Goal: Use online tool/utility: Use online tool/utility

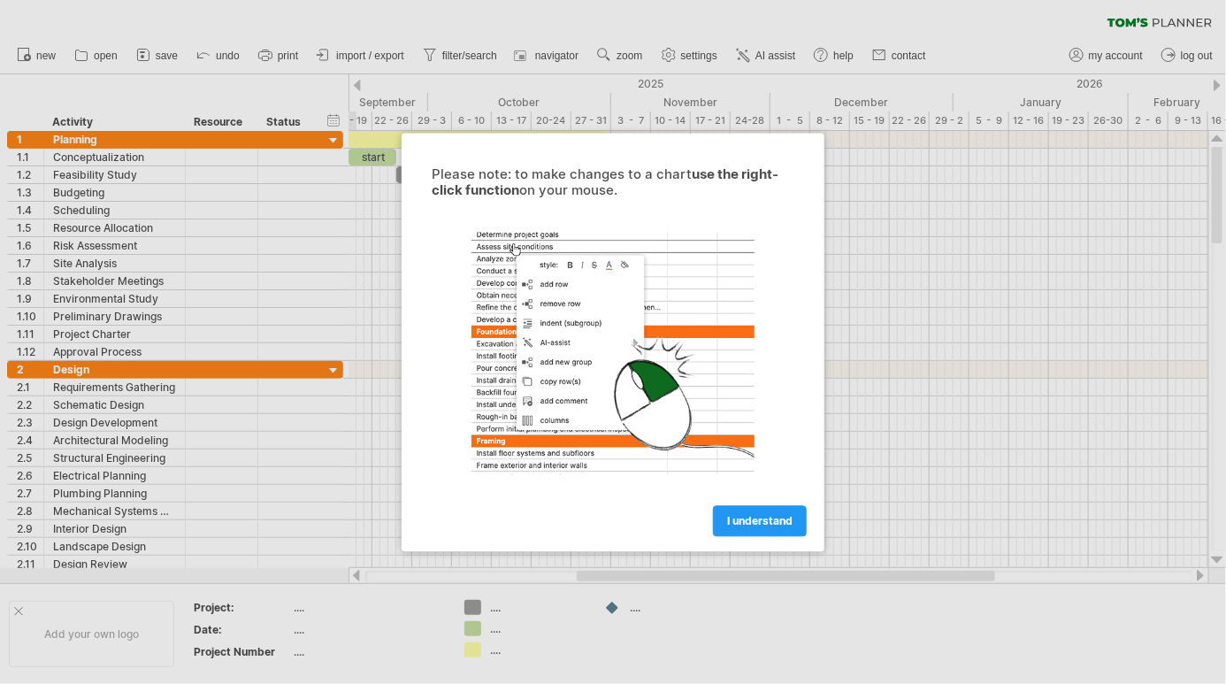
click at [776, 520] on span "I understand" at bounding box center [759, 520] width 65 height 13
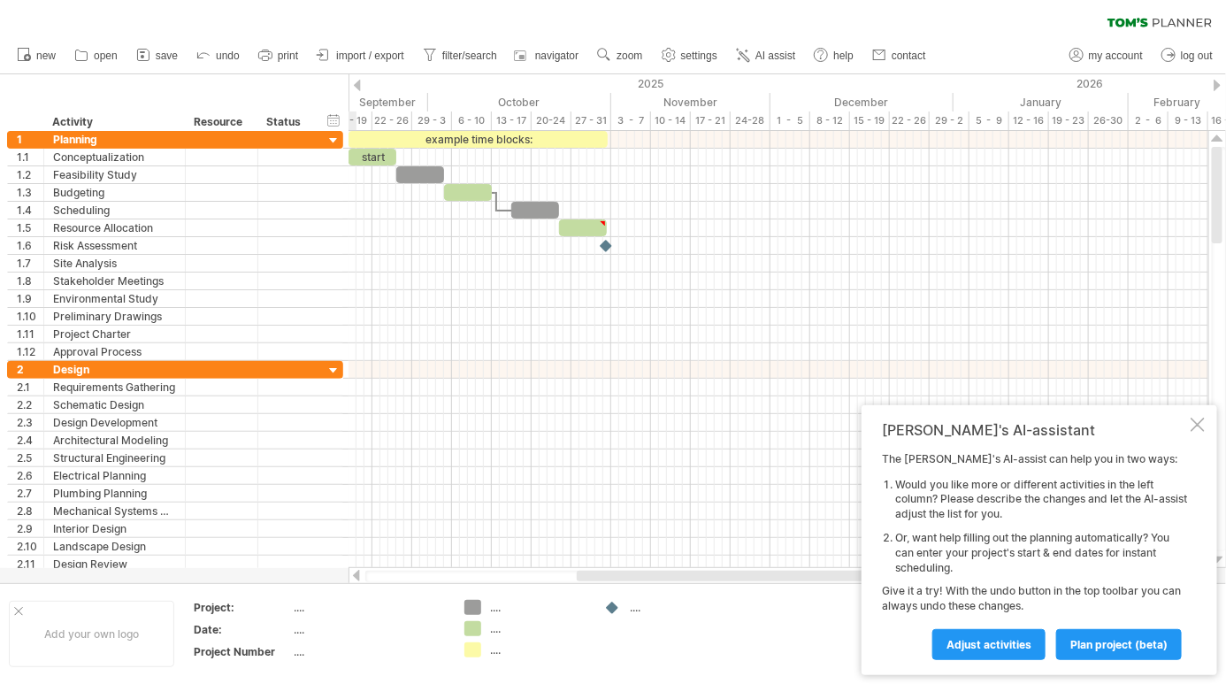
click at [609, 273] on div at bounding box center [779, 282] width 860 height 18
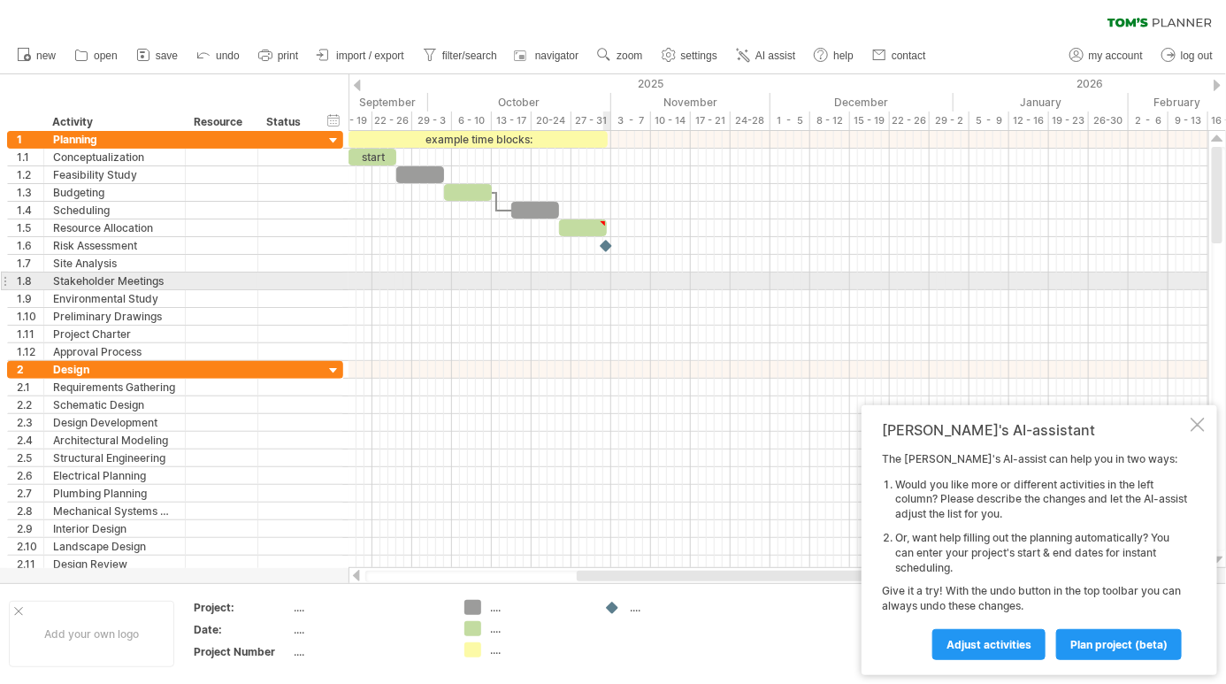
click at [504, 309] on div at bounding box center [779, 317] width 860 height 18
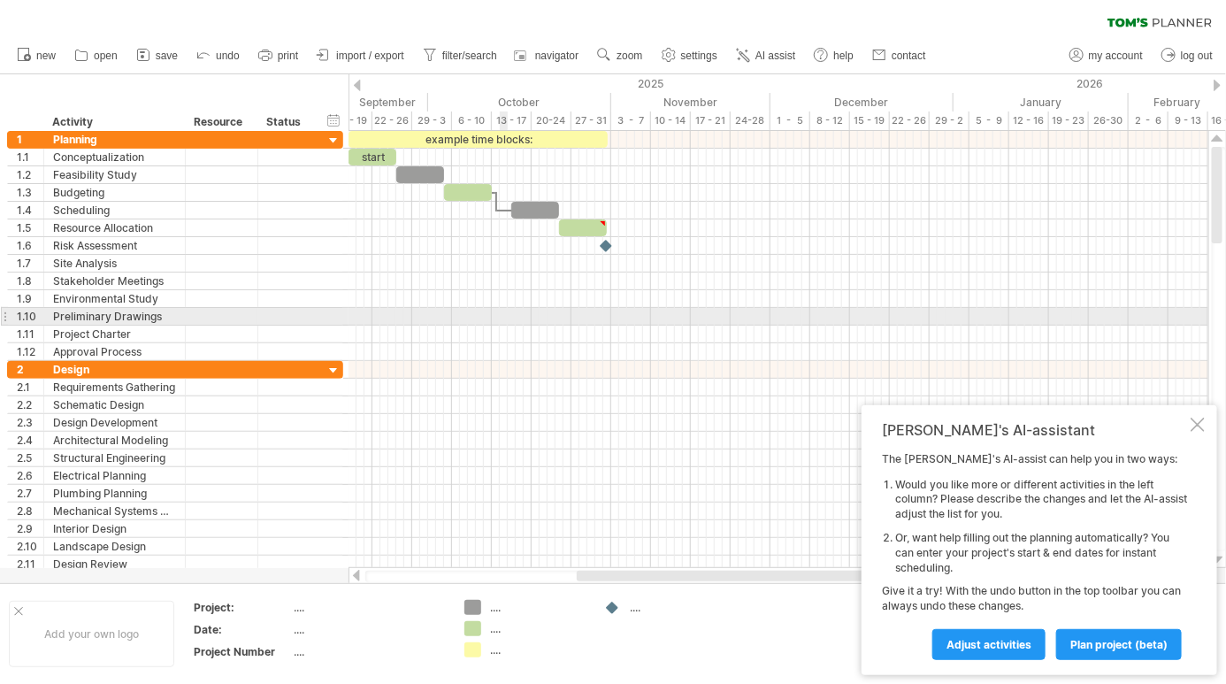
click at [1198, 425] on div at bounding box center [1198, 425] width 14 height 14
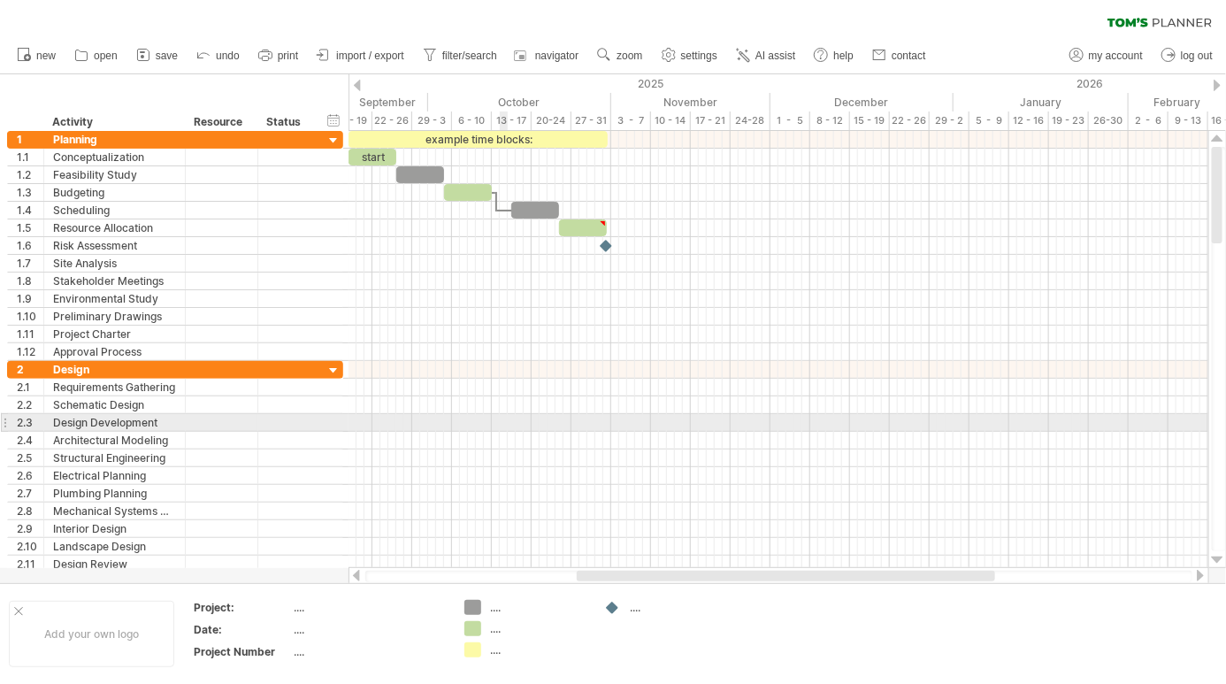
click at [1217, 560] on div at bounding box center [1218, 560] width 12 height 14
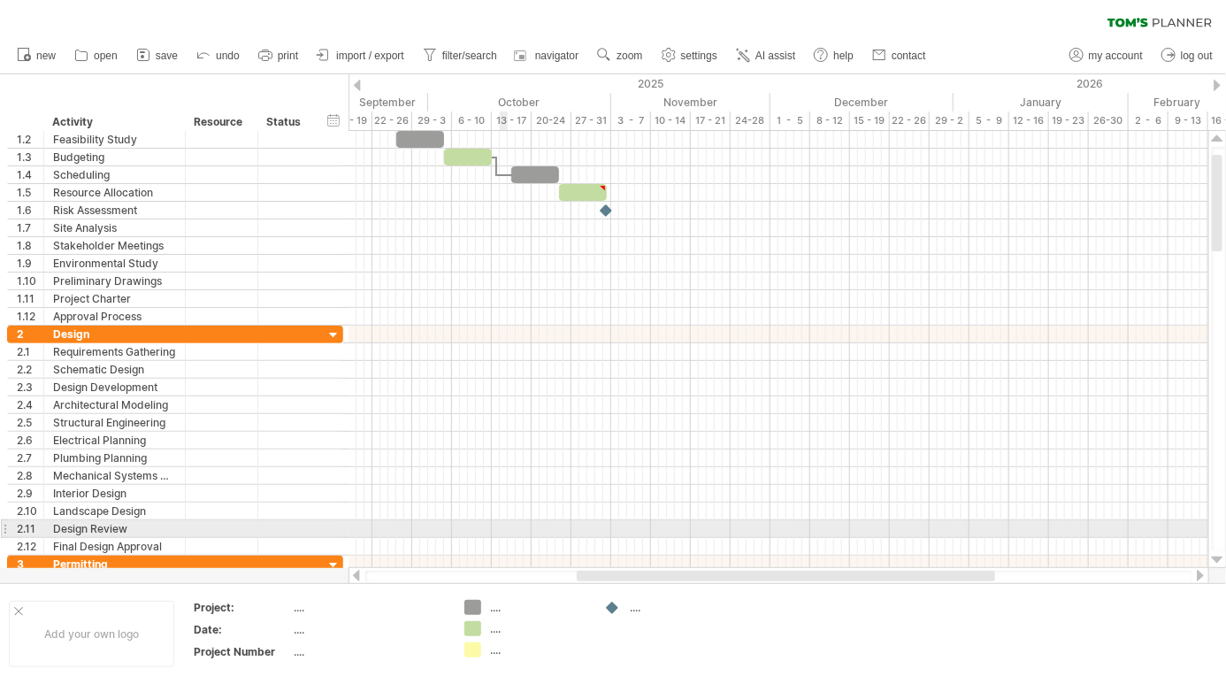
click at [1219, 558] on div at bounding box center [1218, 560] width 12 height 14
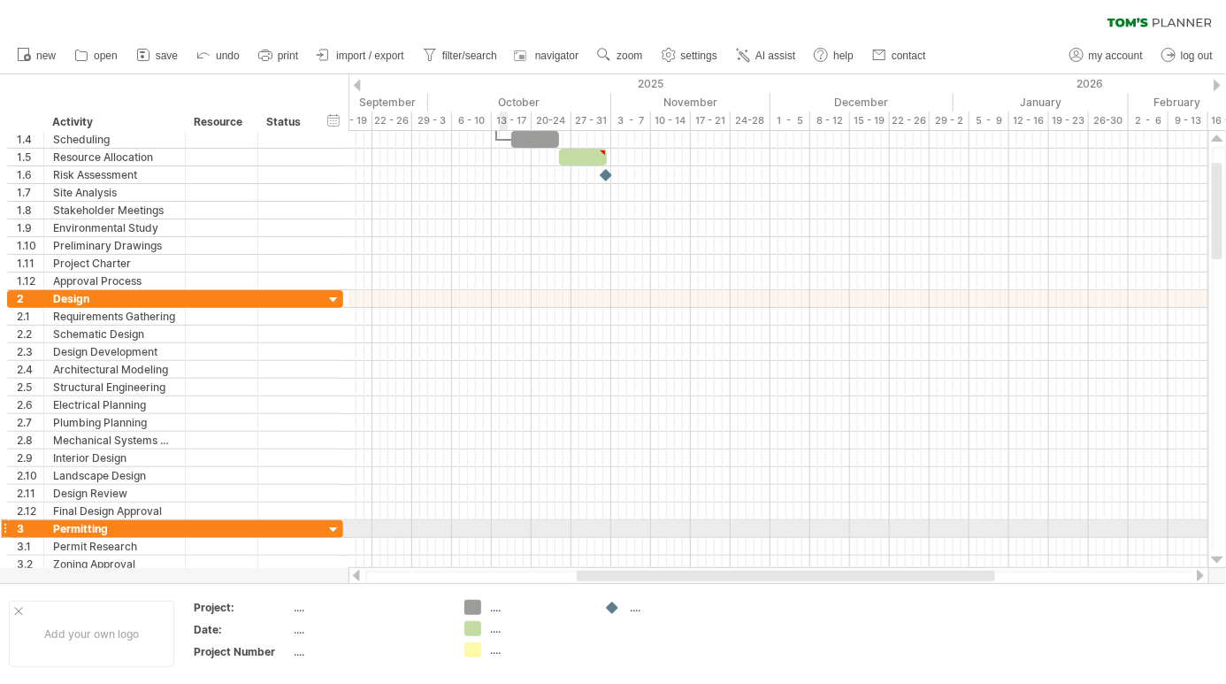
click at [1219, 559] on div at bounding box center [1218, 560] width 12 height 14
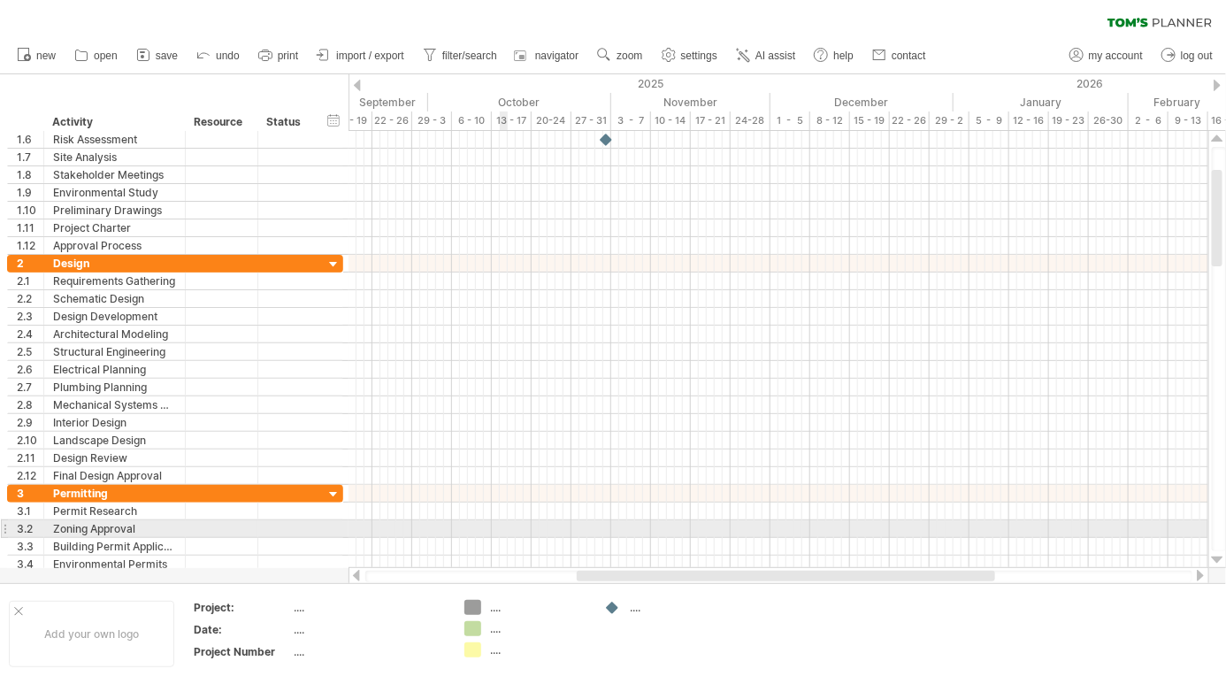
click at [1218, 558] on div at bounding box center [1218, 560] width 12 height 14
click at [1218, 556] on div at bounding box center [1218, 560] width 12 height 14
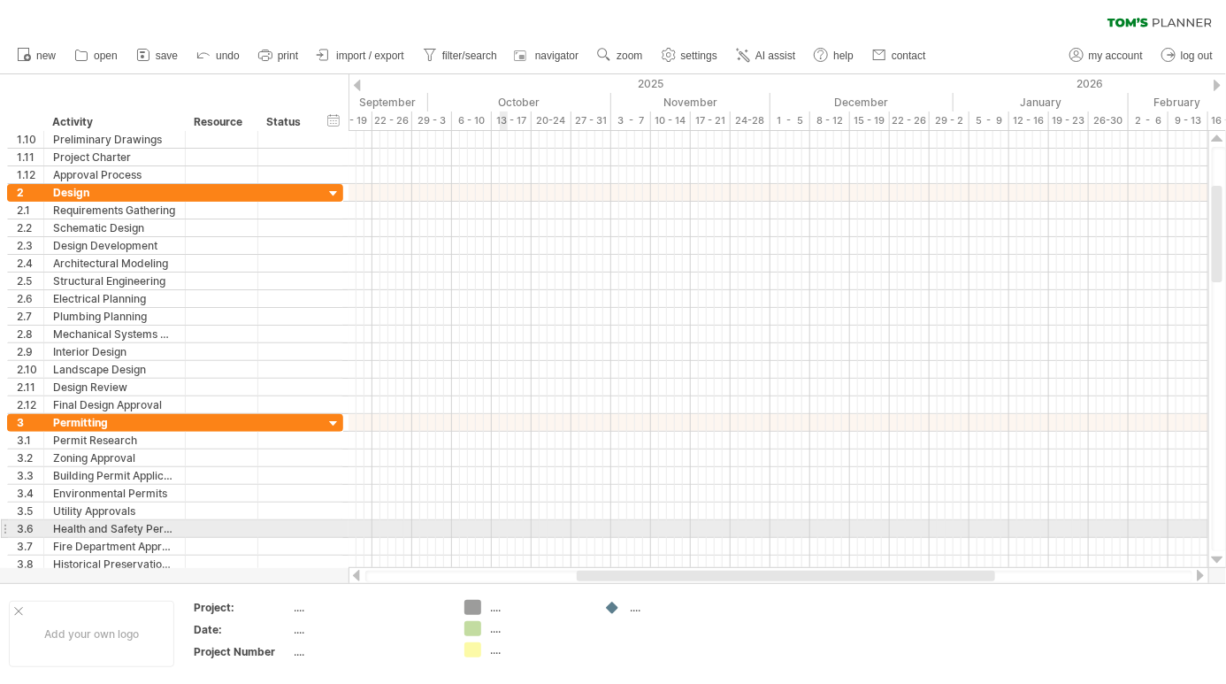
click at [1217, 555] on div at bounding box center [1218, 560] width 12 height 14
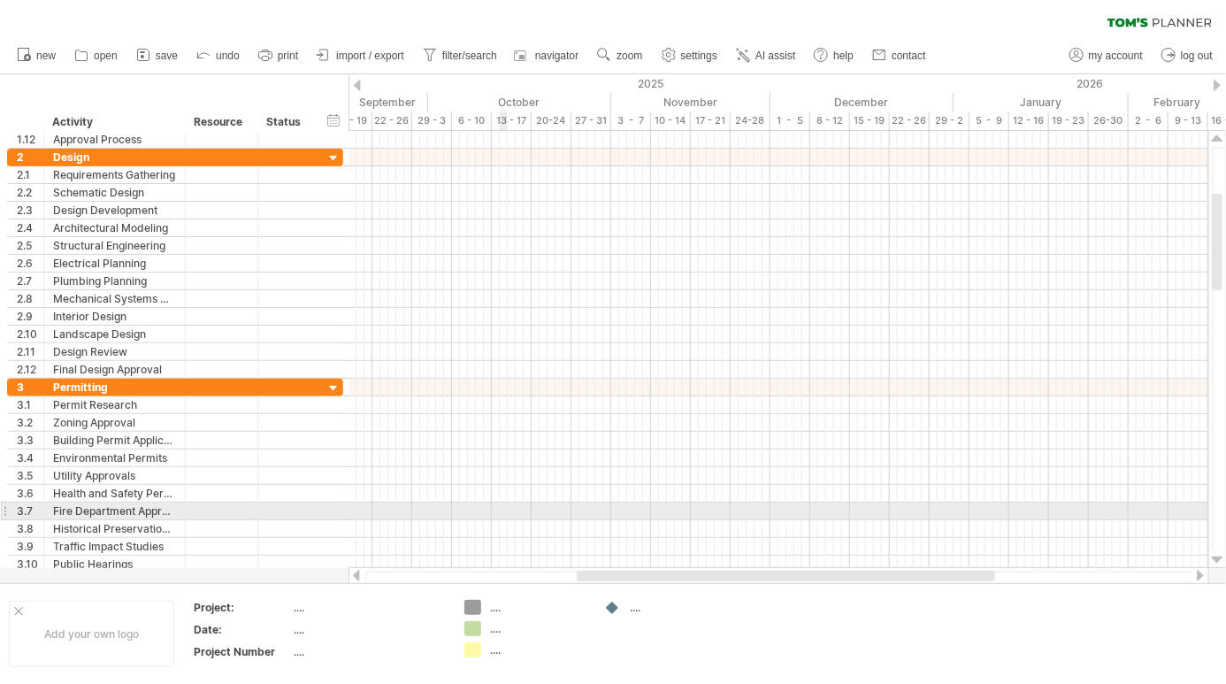
click at [1223, 556] on div at bounding box center [1218, 560] width 12 height 14
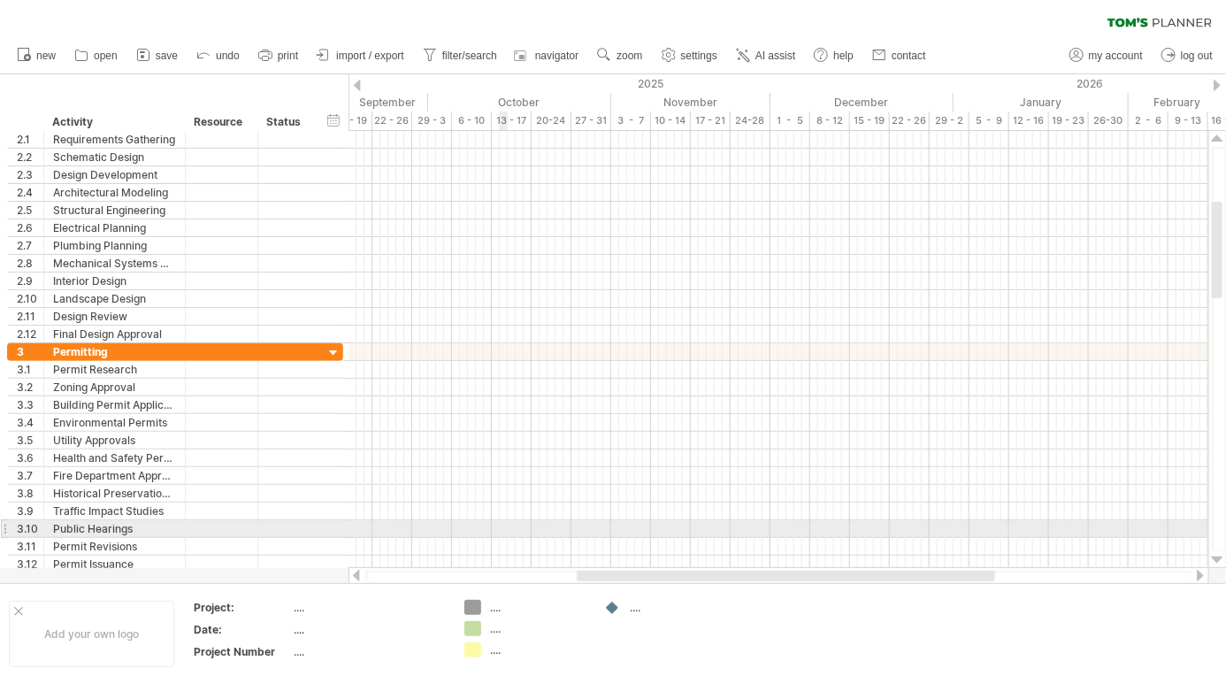
click at [1220, 556] on div at bounding box center [1218, 560] width 12 height 14
click at [1221, 557] on div at bounding box center [1218, 560] width 12 height 14
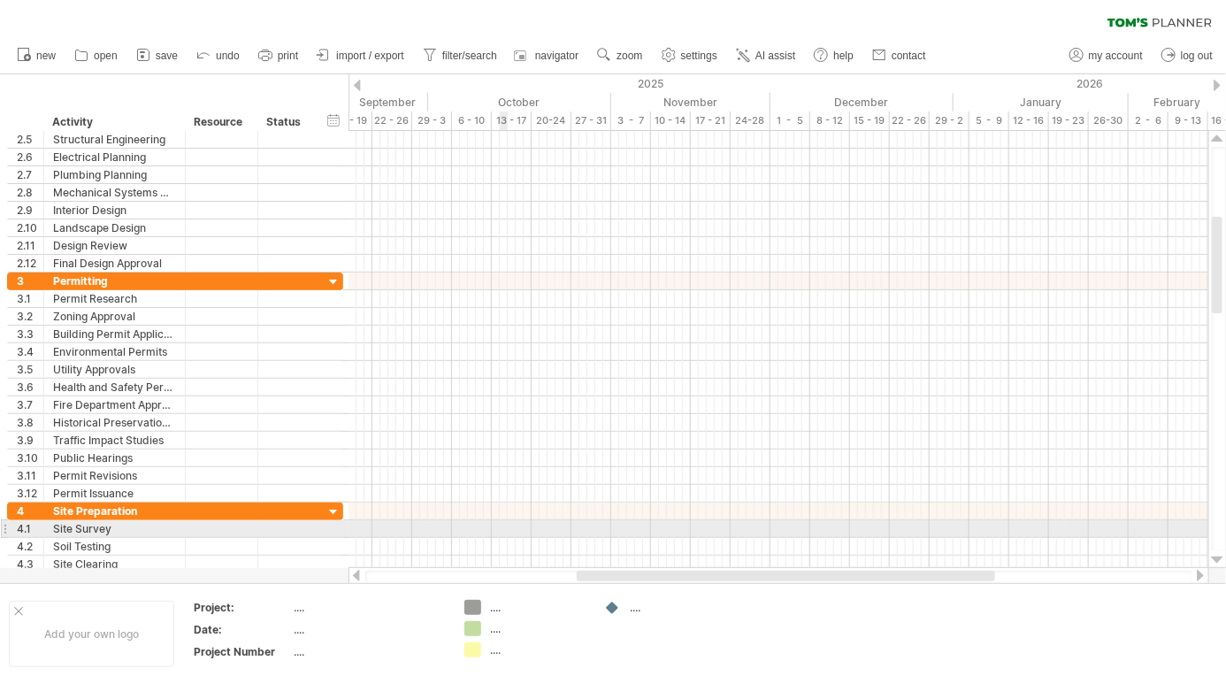
click at [1217, 556] on div at bounding box center [1218, 560] width 12 height 14
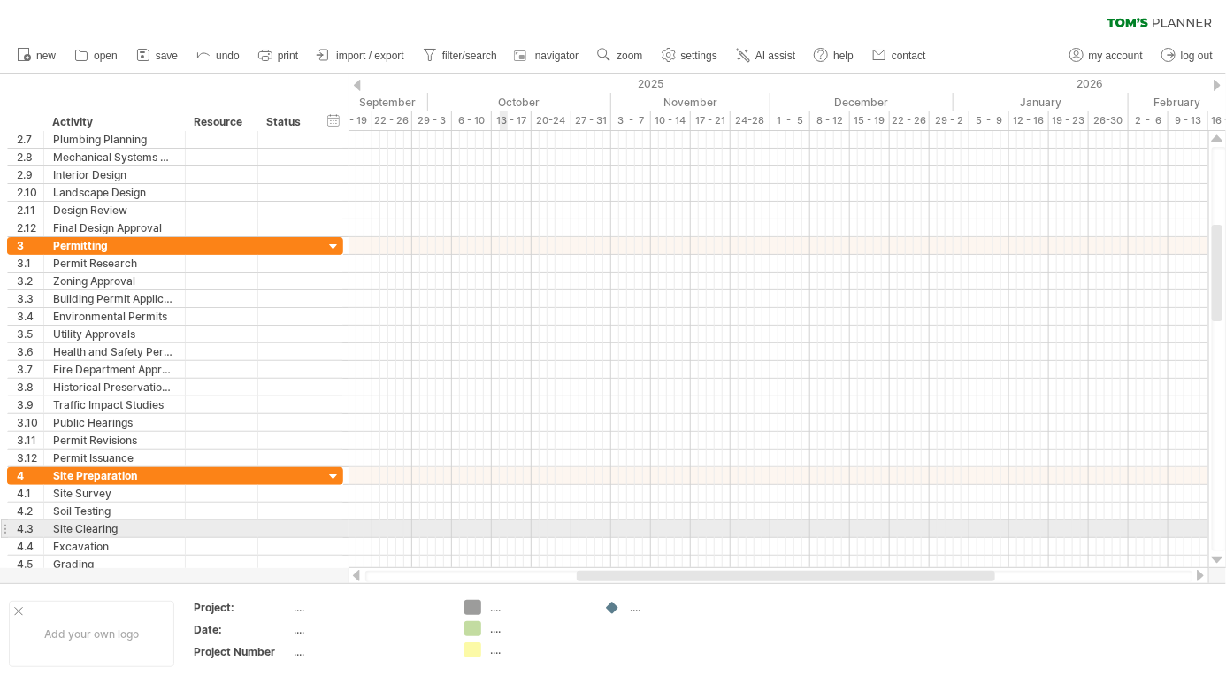
click at [1223, 557] on div at bounding box center [1218, 560] width 12 height 14
click at [1221, 557] on div at bounding box center [1218, 560] width 12 height 14
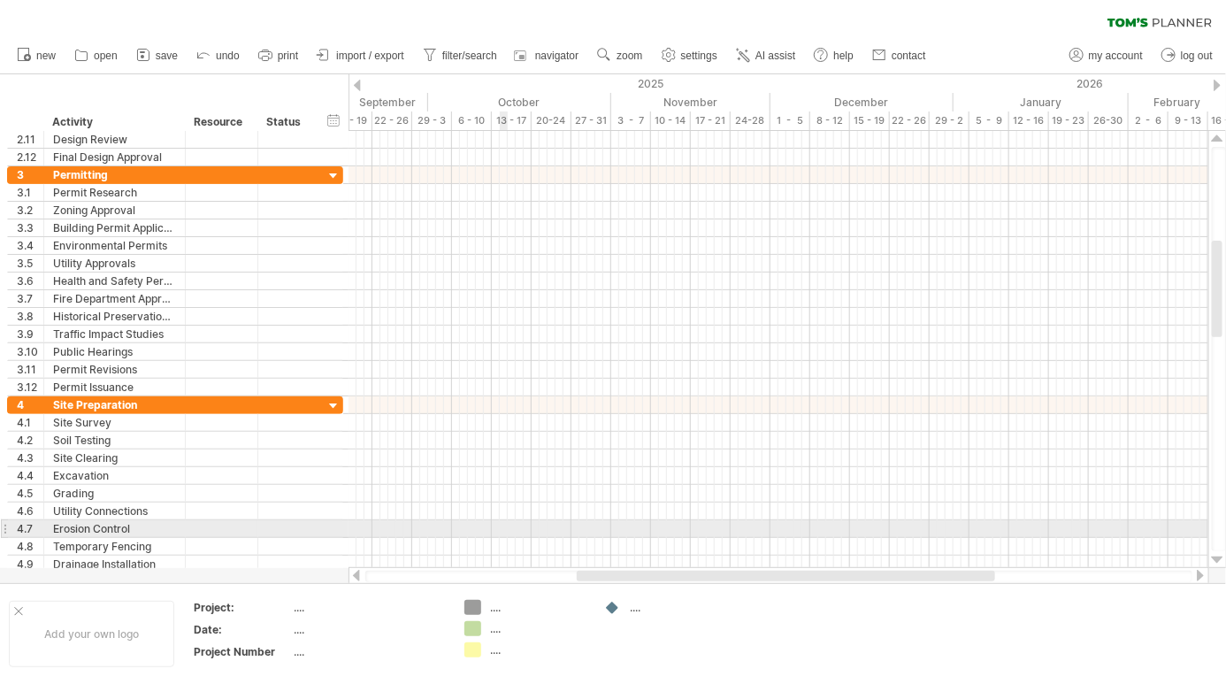
click at [1223, 557] on div at bounding box center [1218, 560] width 12 height 14
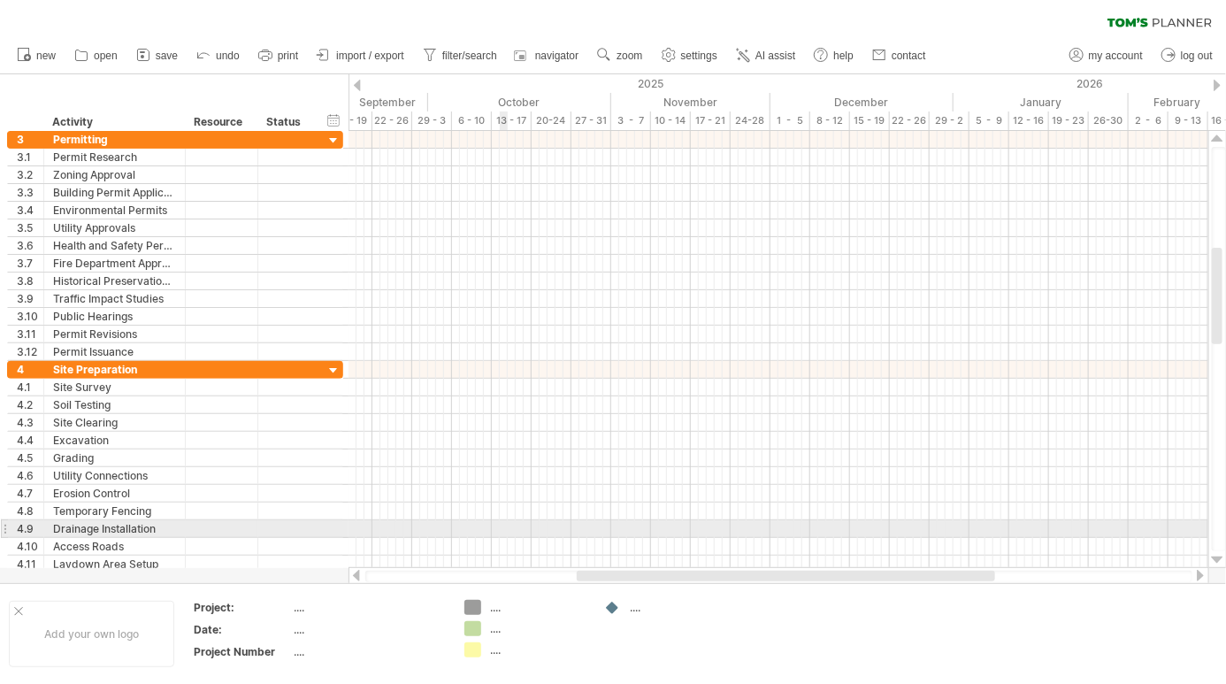
click at [1219, 559] on div at bounding box center [1218, 560] width 12 height 14
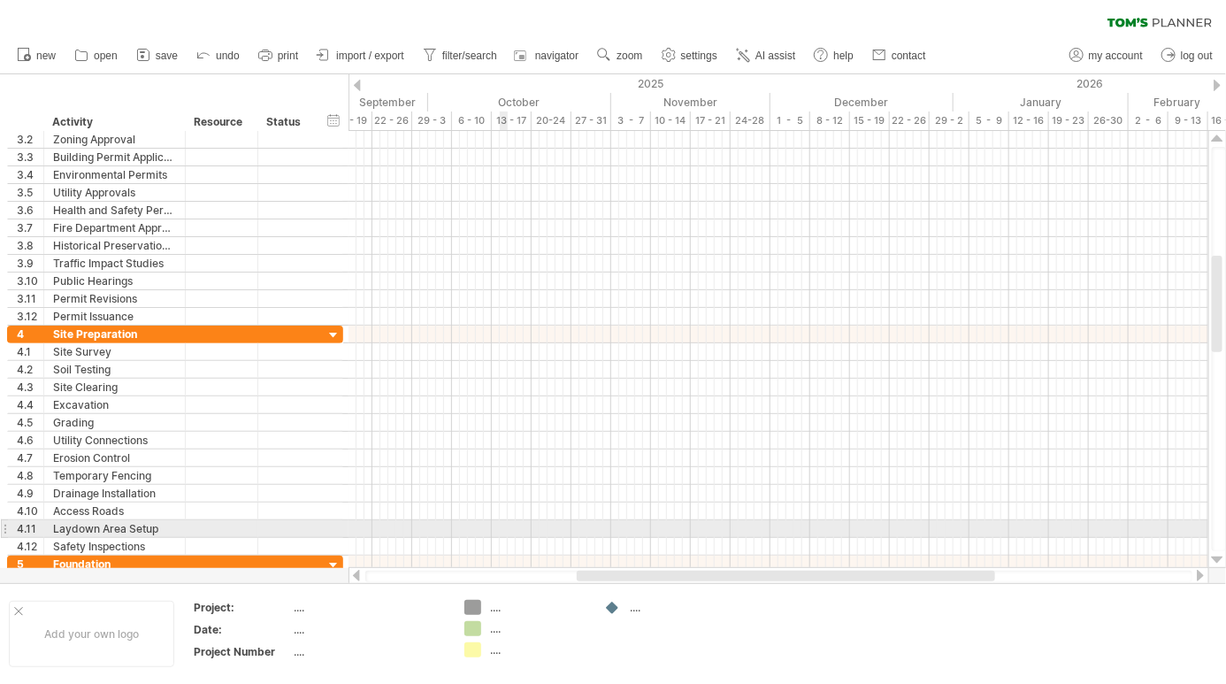
click at [1219, 559] on div at bounding box center [1218, 560] width 12 height 14
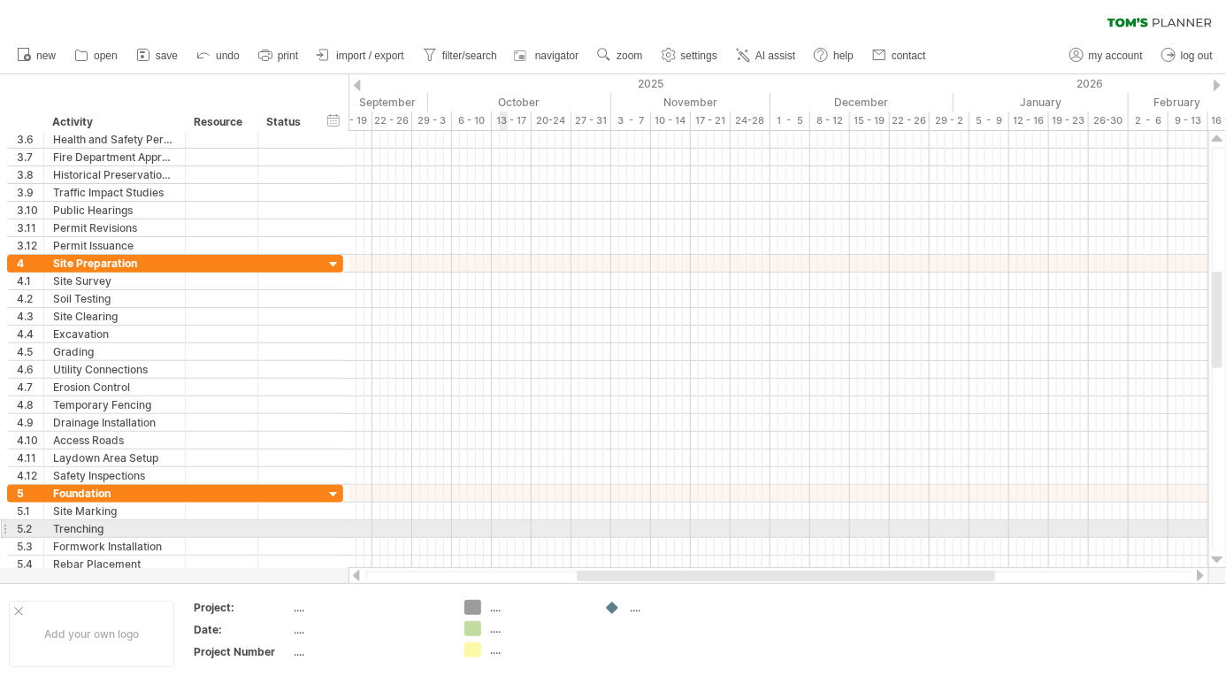
click at [1219, 558] on div at bounding box center [1218, 560] width 12 height 14
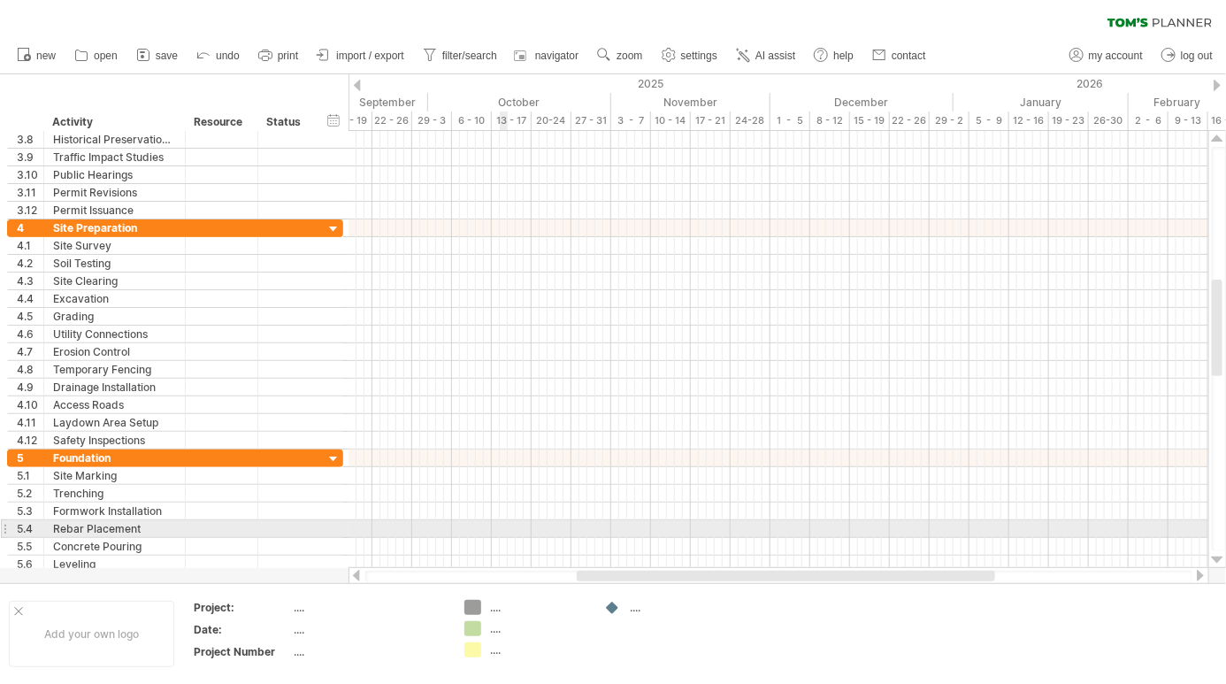
click at [1219, 557] on div at bounding box center [1218, 560] width 12 height 14
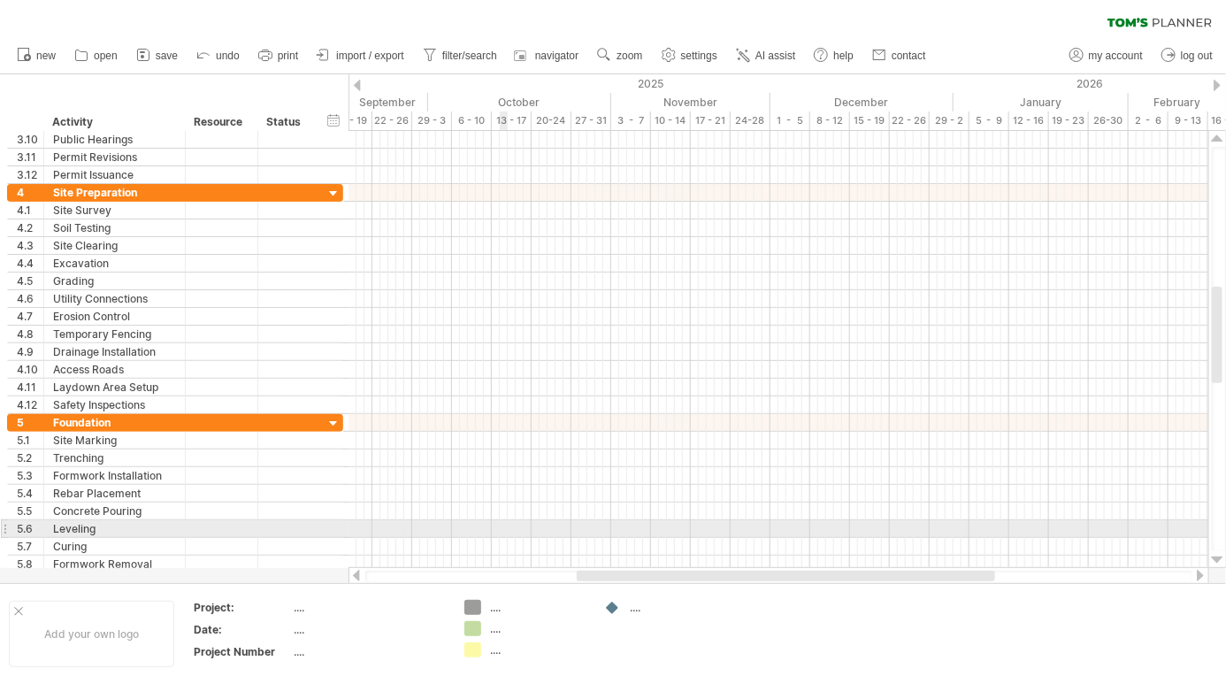
click at [1223, 558] on div at bounding box center [1218, 560] width 12 height 14
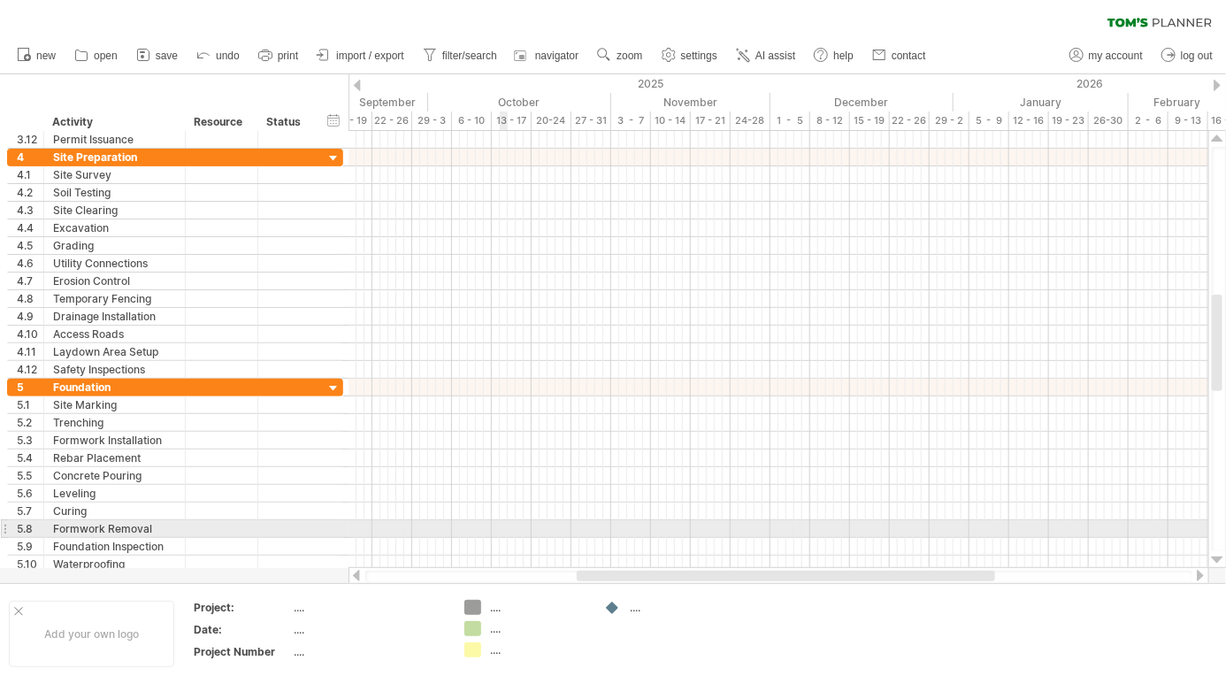
click at [1221, 553] on div at bounding box center [1218, 560] width 12 height 14
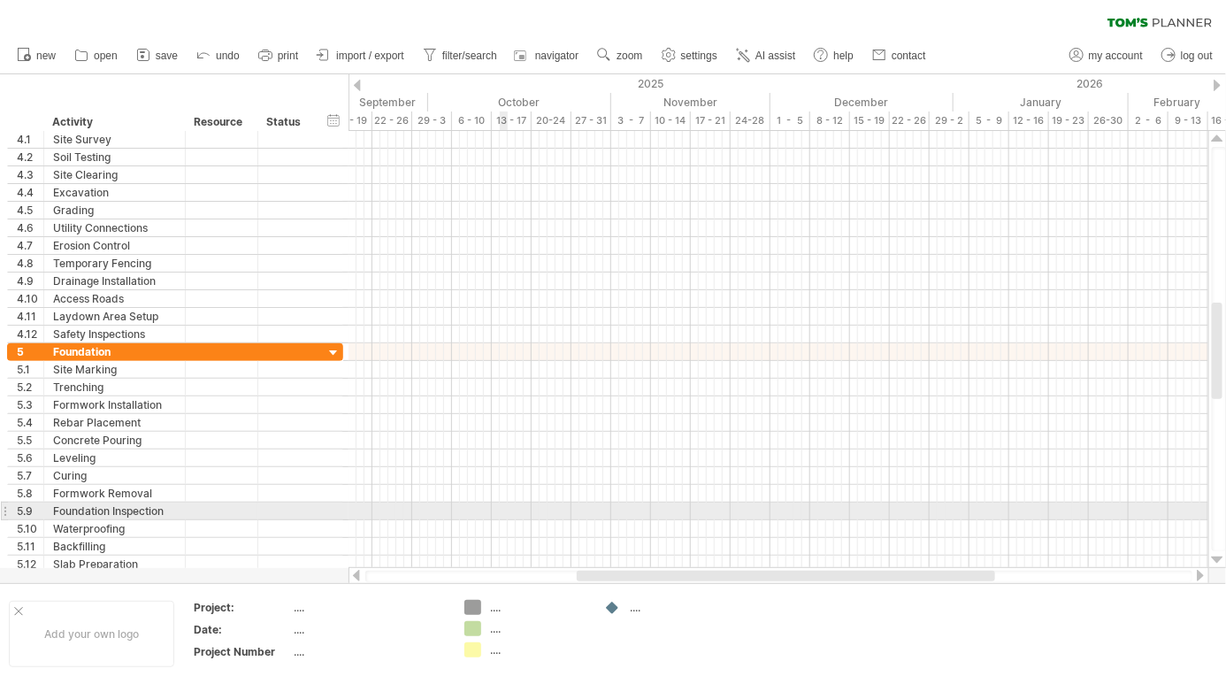
click at [1223, 554] on div at bounding box center [1218, 560] width 12 height 14
click at [1223, 553] on div at bounding box center [1218, 560] width 12 height 14
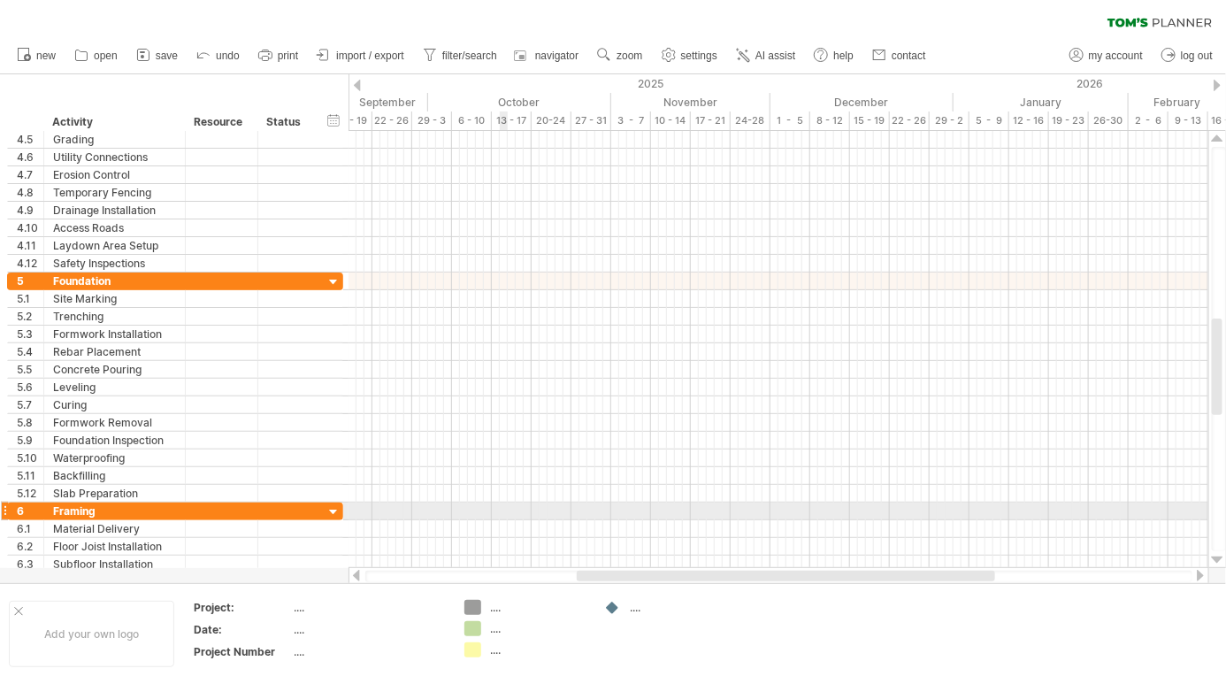
click at [1223, 553] on div at bounding box center [1218, 560] width 12 height 14
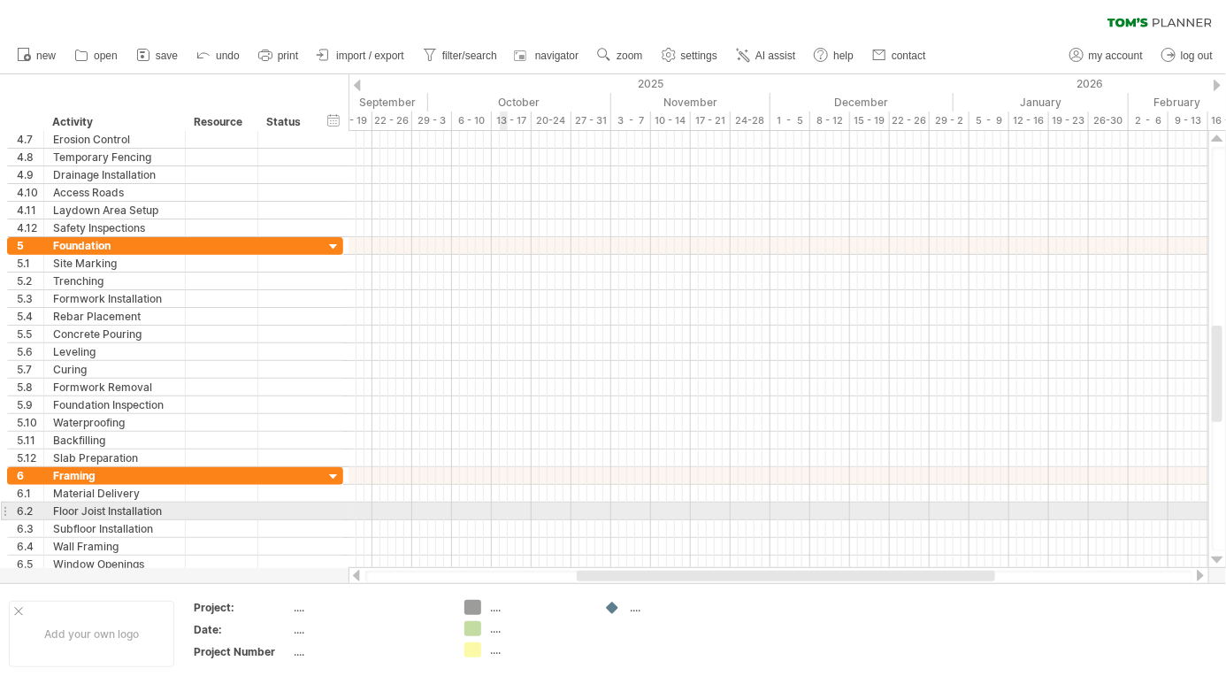
click at [1218, 556] on div at bounding box center [1218, 560] width 12 height 14
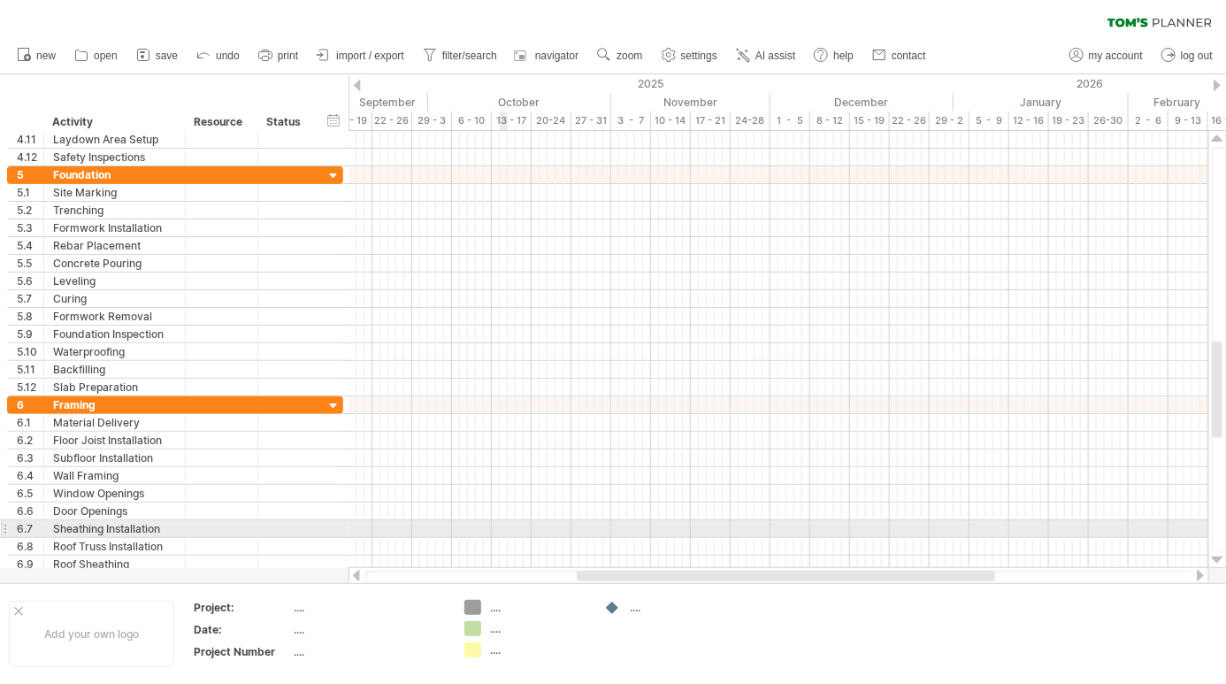
click at [1218, 557] on div at bounding box center [1218, 560] width 12 height 14
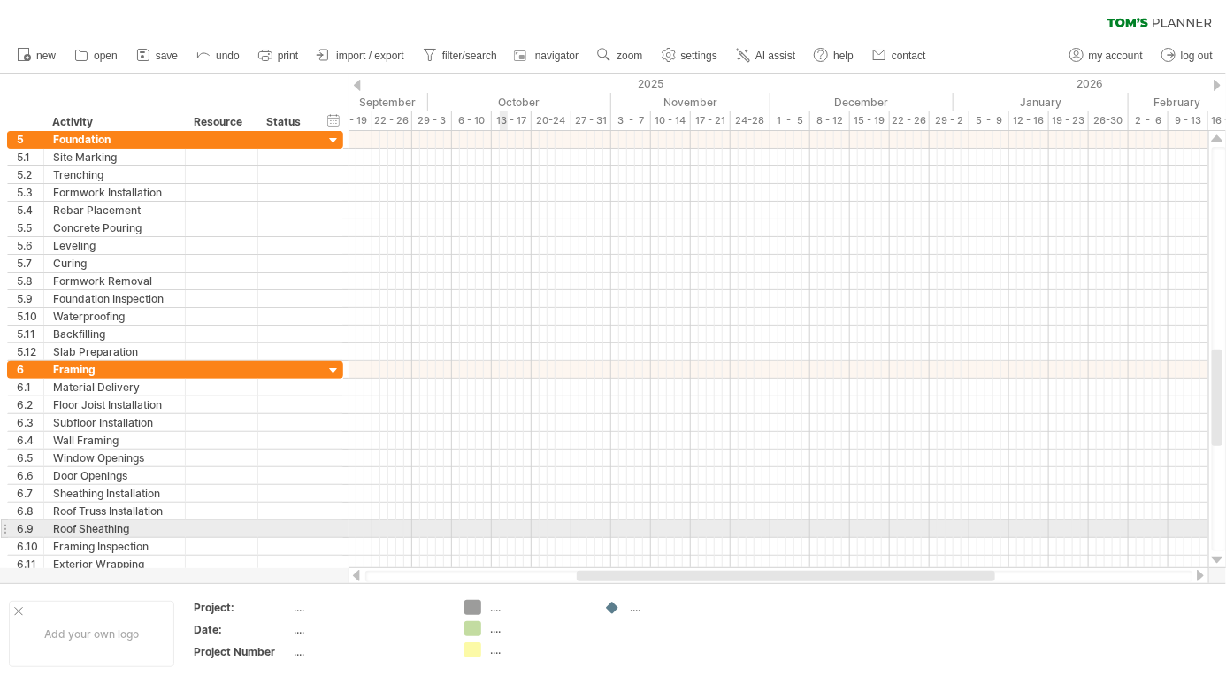
click at [1218, 556] on div at bounding box center [1218, 560] width 12 height 14
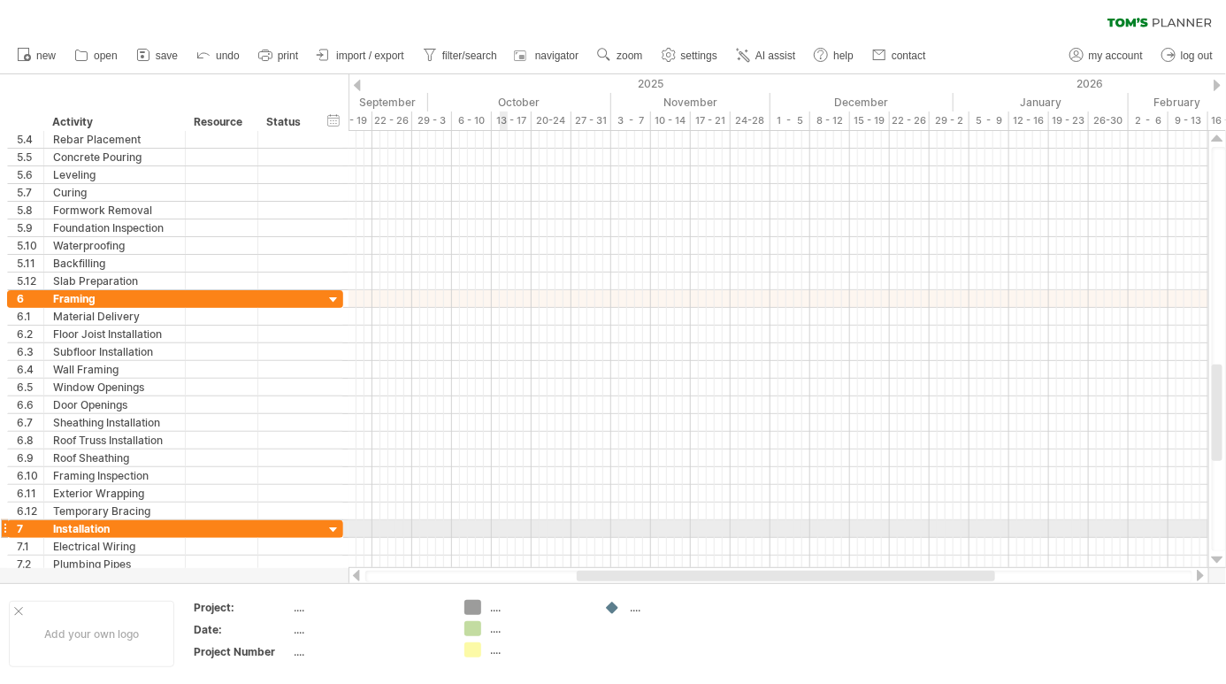
click at [1219, 557] on div at bounding box center [1218, 560] width 12 height 14
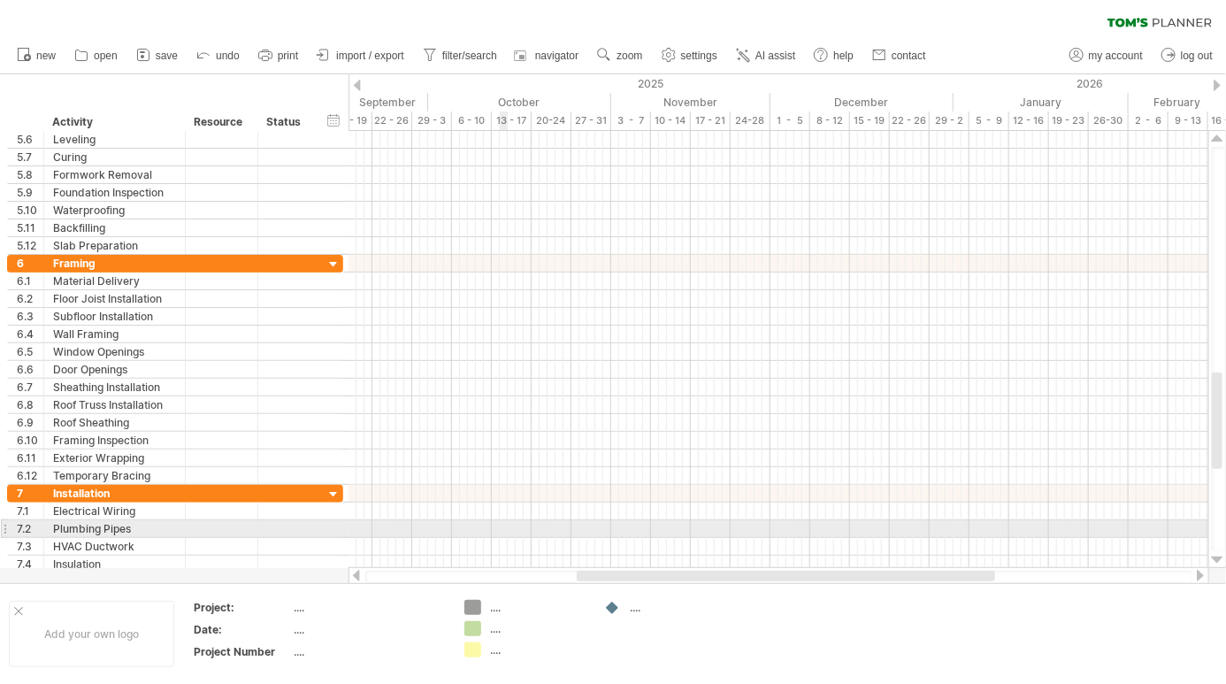
click at [1217, 556] on div at bounding box center [1218, 560] width 12 height 14
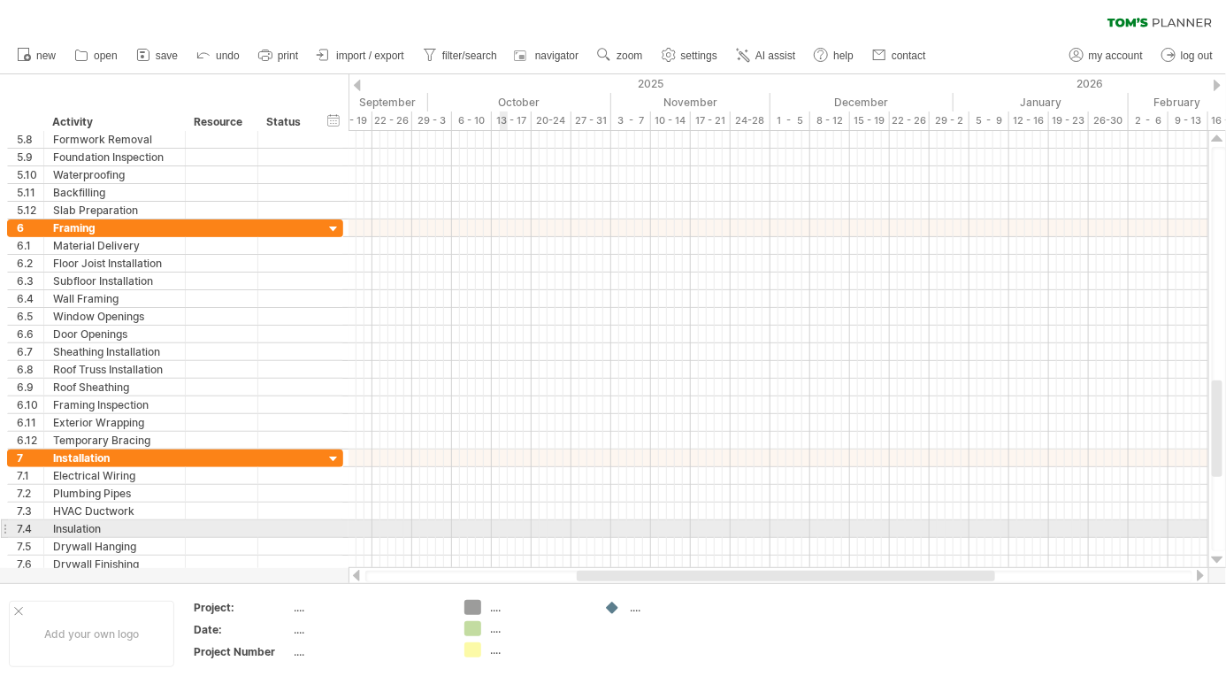
click at [1218, 556] on div at bounding box center [1218, 560] width 12 height 14
click at [1219, 557] on div at bounding box center [1218, 560] width 12 height 14
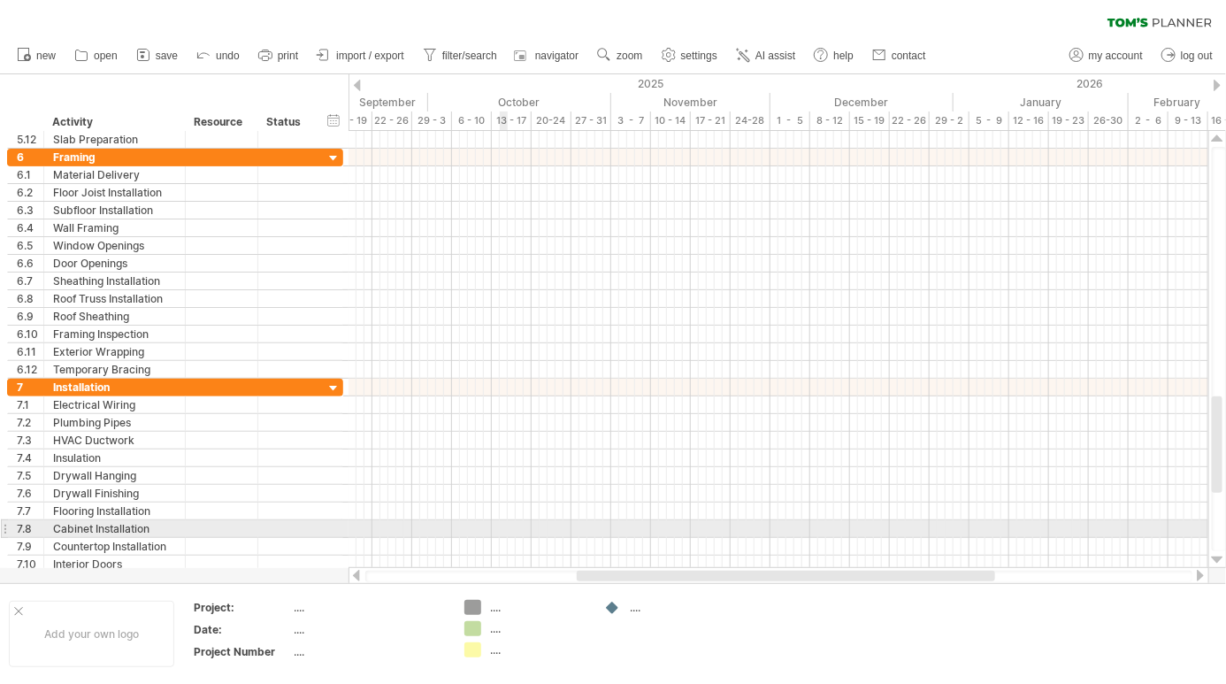
click at [1218, 557] on div at bounding box center [1218, 560] width 12 height 14
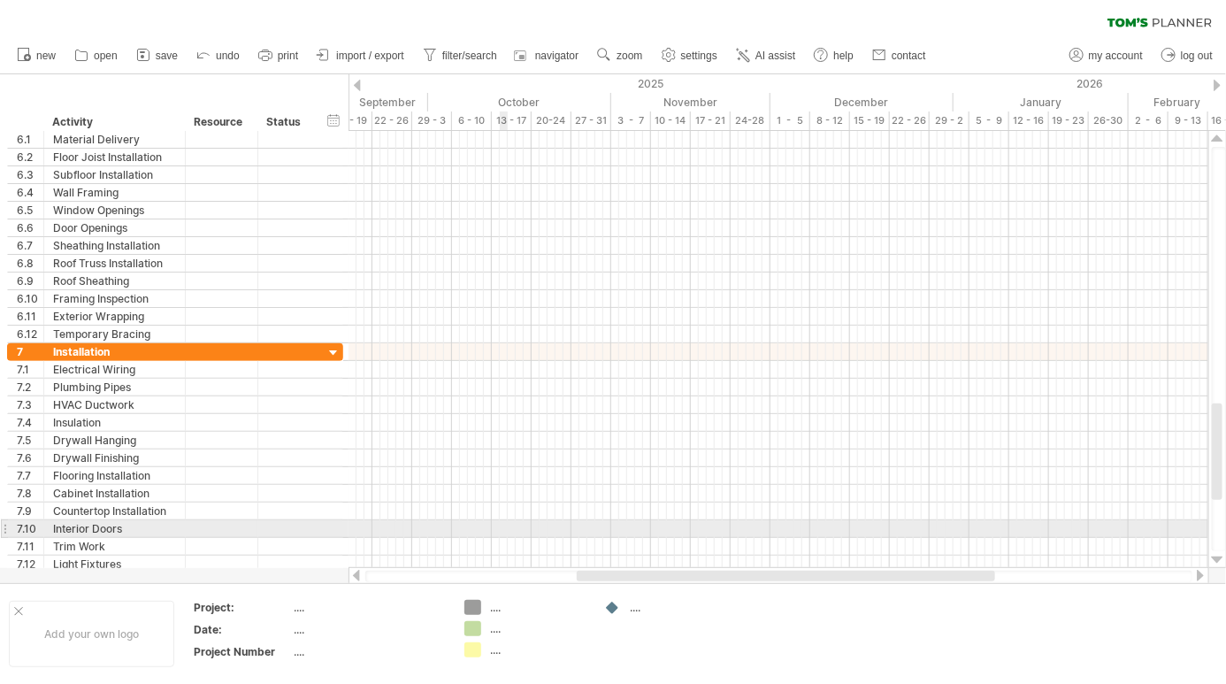
click at [1219, 556] on div at bounding box center [1218, 560] width 12 height 14
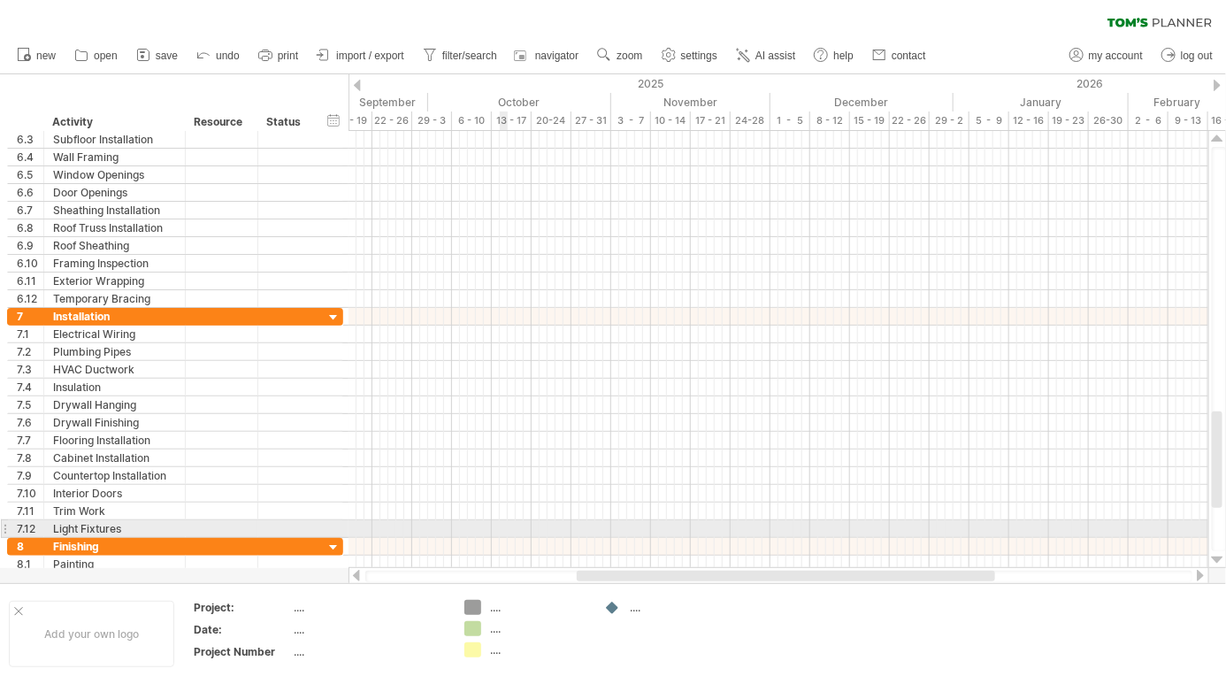
click at [1217, 554] on div at bounding box center [1218, 560] width 12 height 14
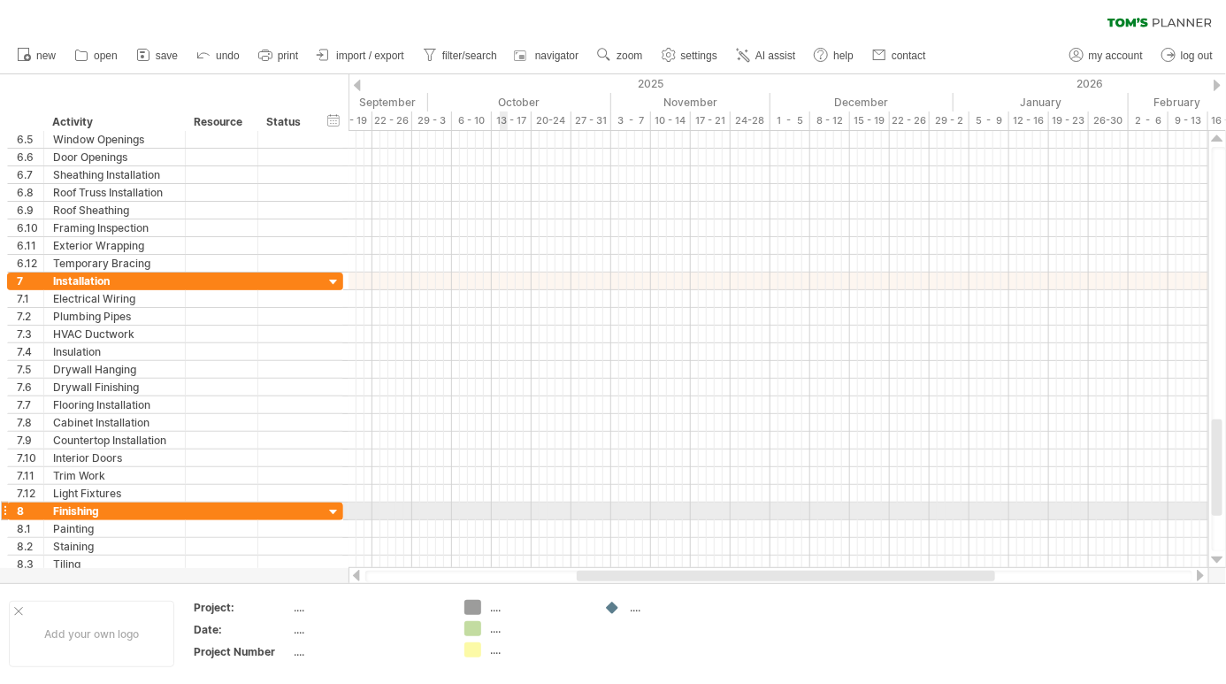
click at [1219, 555] on div at bounding box center [1218, 560] width 12 height 14
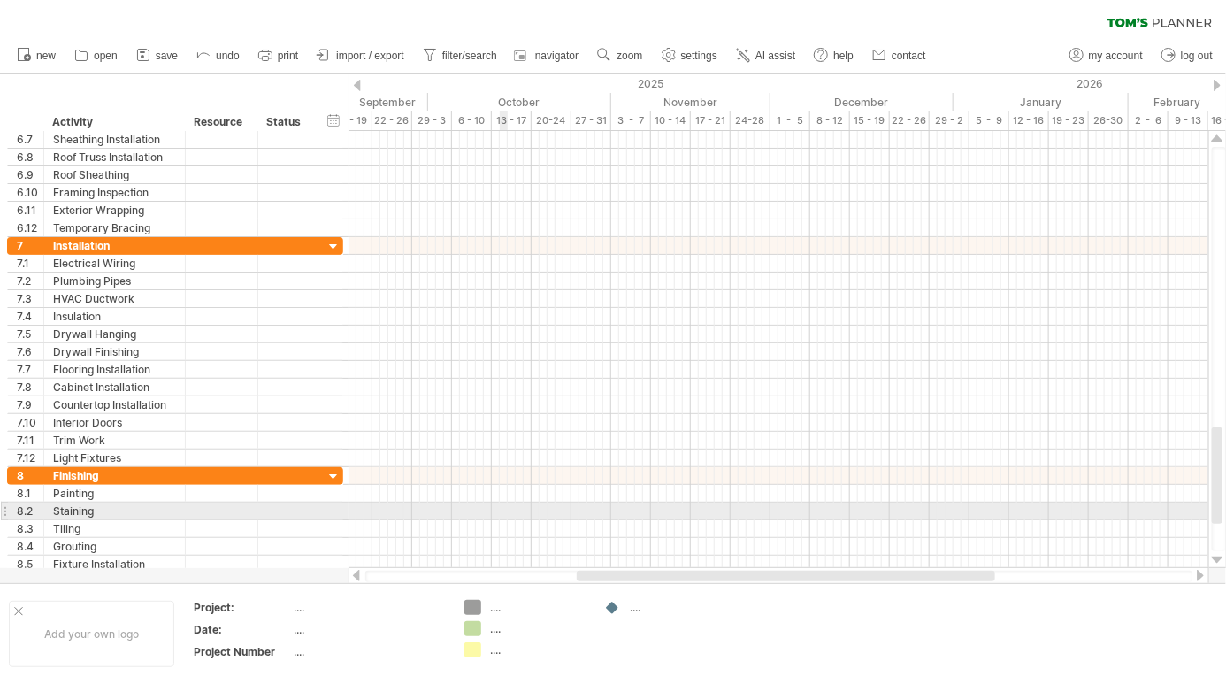
click at [1219, 556] on div at bounding box center [1218, 560] width 12 height 14
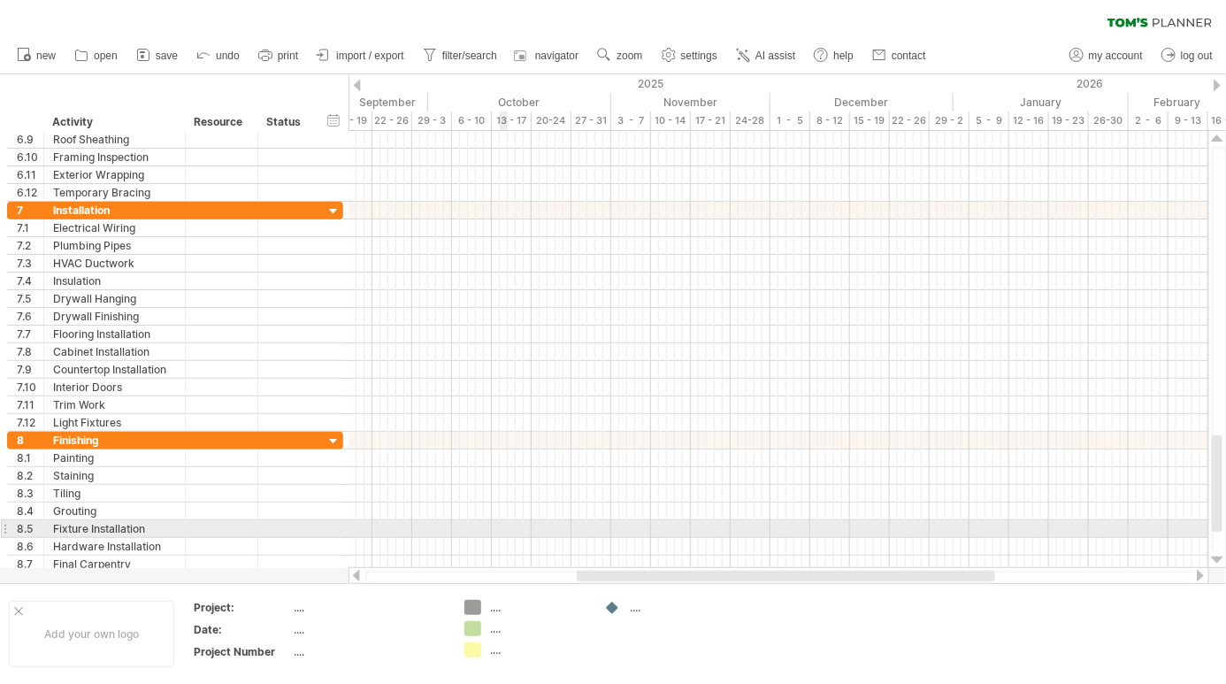
click at [1219, 557] on div at bounding box center [1218, 560] width 12 height 14
click at [1222, 553] on div at bounding box center [1218, 560] width 12 height 14
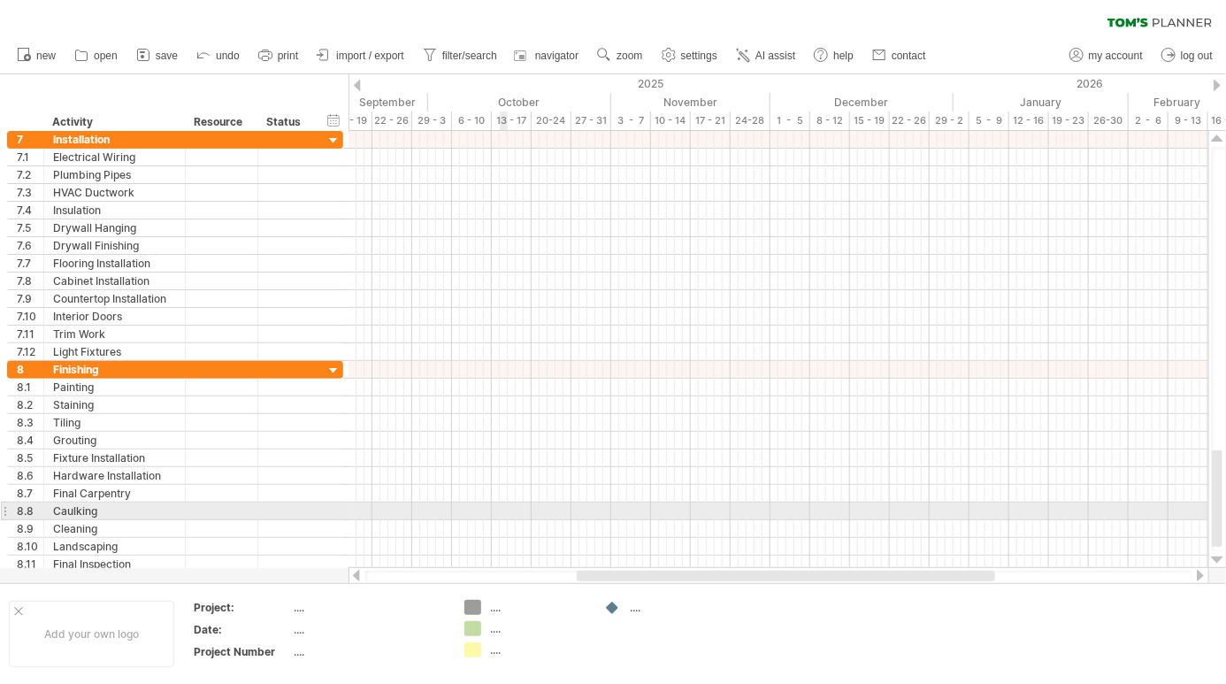
click at [1219, 557] on div at bounding box center [1218, 560] width 12 height 14
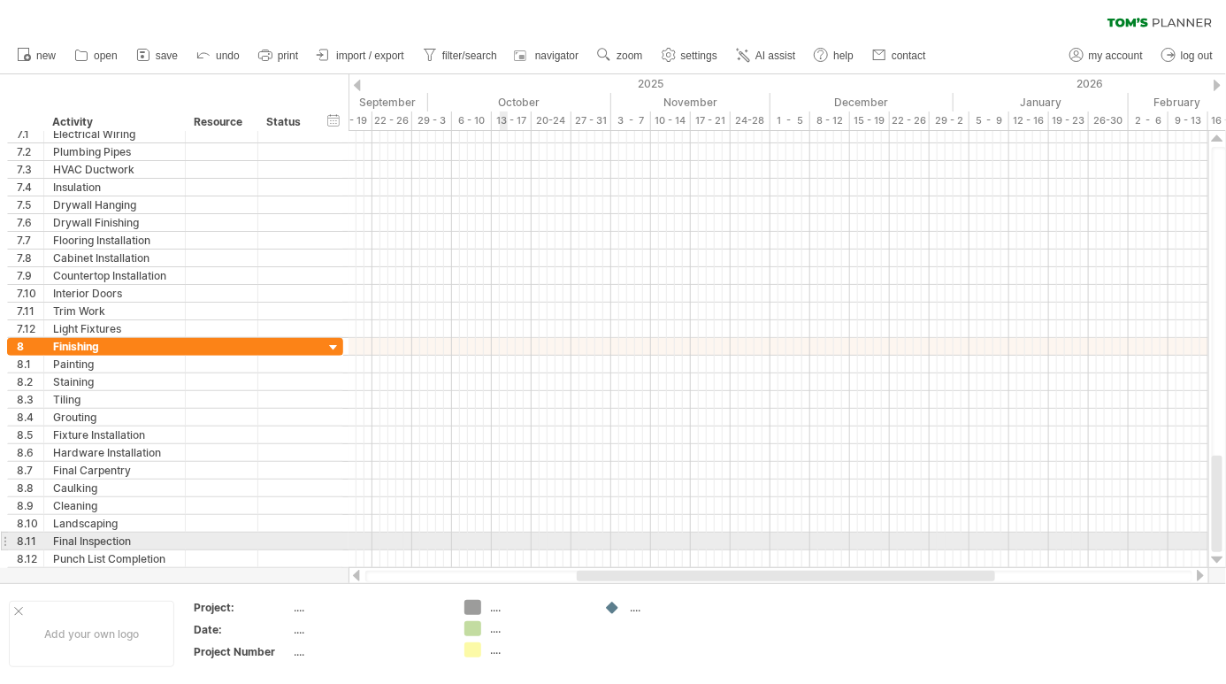
click at [1219, 557] on div at bounding box center [1218, 560] width 12 height 14
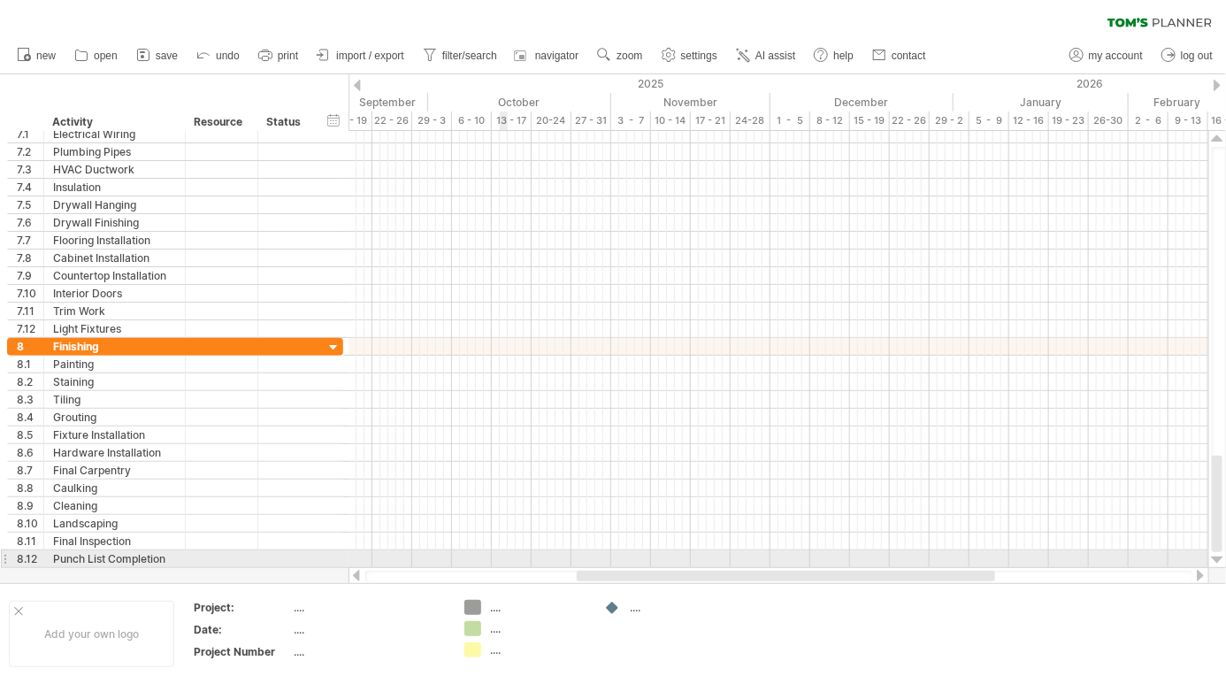
click at [1219, 561] on div at bounding box center [1218, 560] width 12 height 14
click at [1223, 564] on div at bounding box center [1218, 560] width 12 height 14
click at [1222, 560] on div at bounding box center [1218, 560] width 12 height 14
click at [1217, 142] on div at bounding box center [1218, 139] width 12 height 14
click at [1221, 144] on div at bounding box center [1218, 139] width 12 height 14
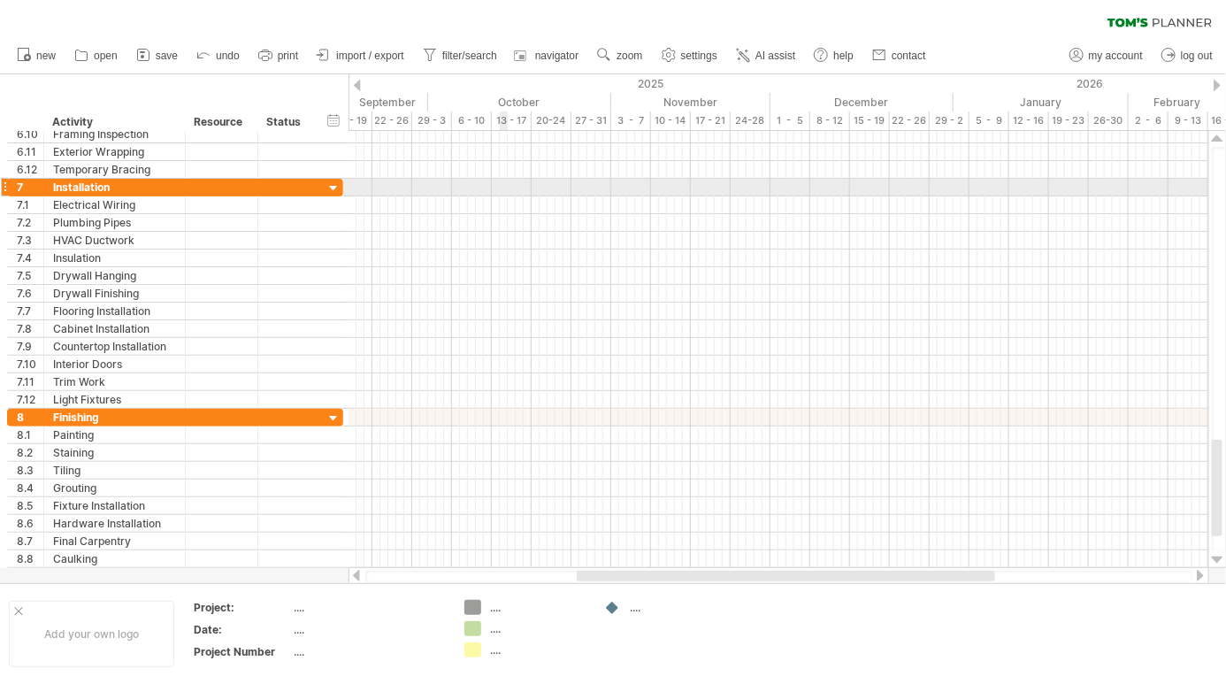
click at [1217, 144] on div at bounding box center [1218, 139] width 12 height 14
click at [1217, 142] on div at bounding box center [1218, 139] width 12 height 14
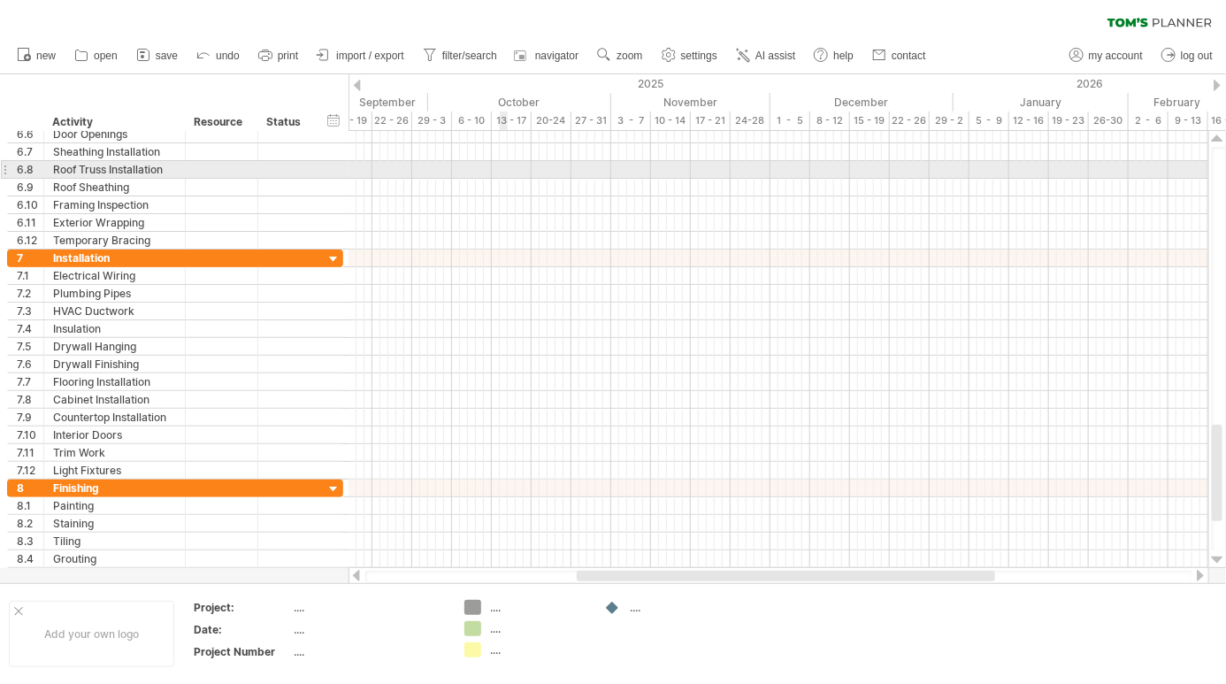
click at [1217, 141] on div at bounding box center [1218, 139] width 12 height 14
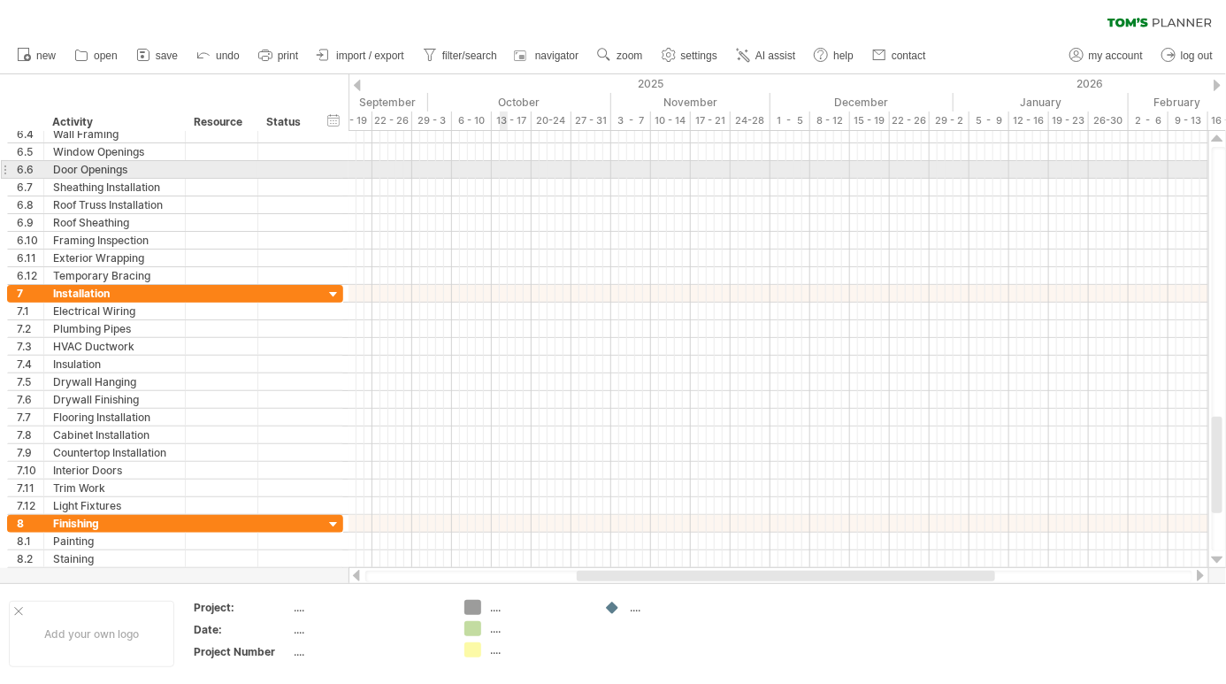
click at [1218, 142] on div at bounding box center [1218, 139] width 12 height 14
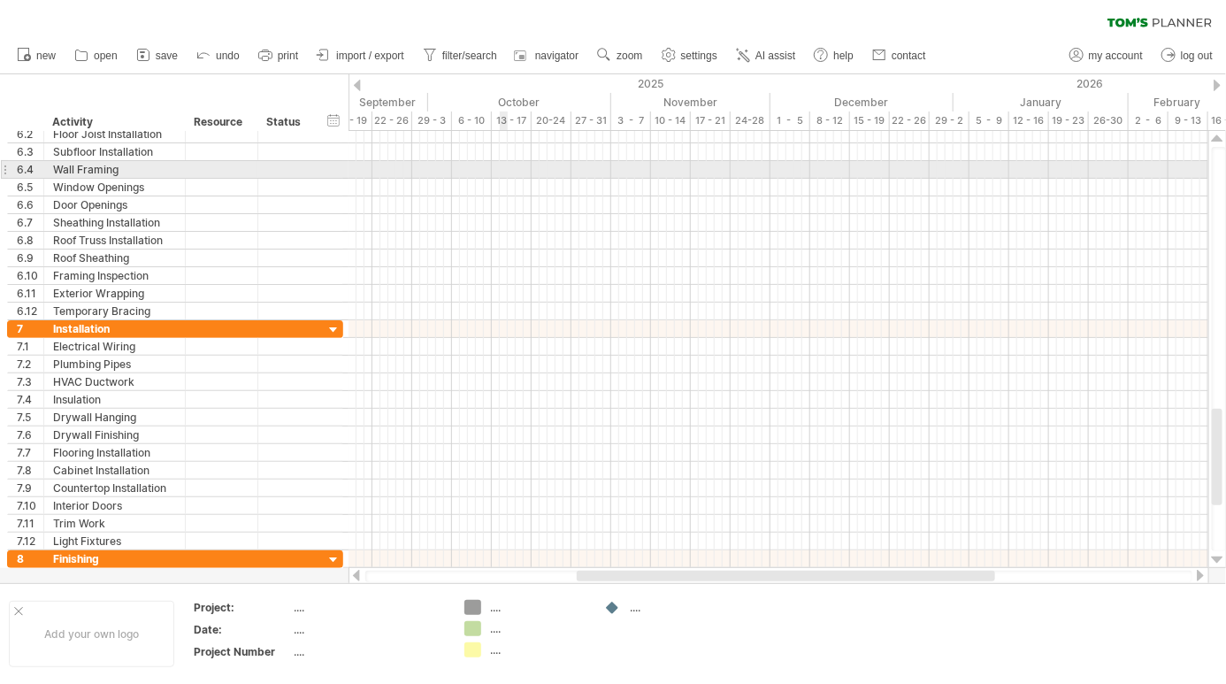
click at [1213, 142] on div at bounding box center [1218, 139] width 12 height 14
click at [1219, 142] on div at bounding box center [1218, 139] width 12 height 14
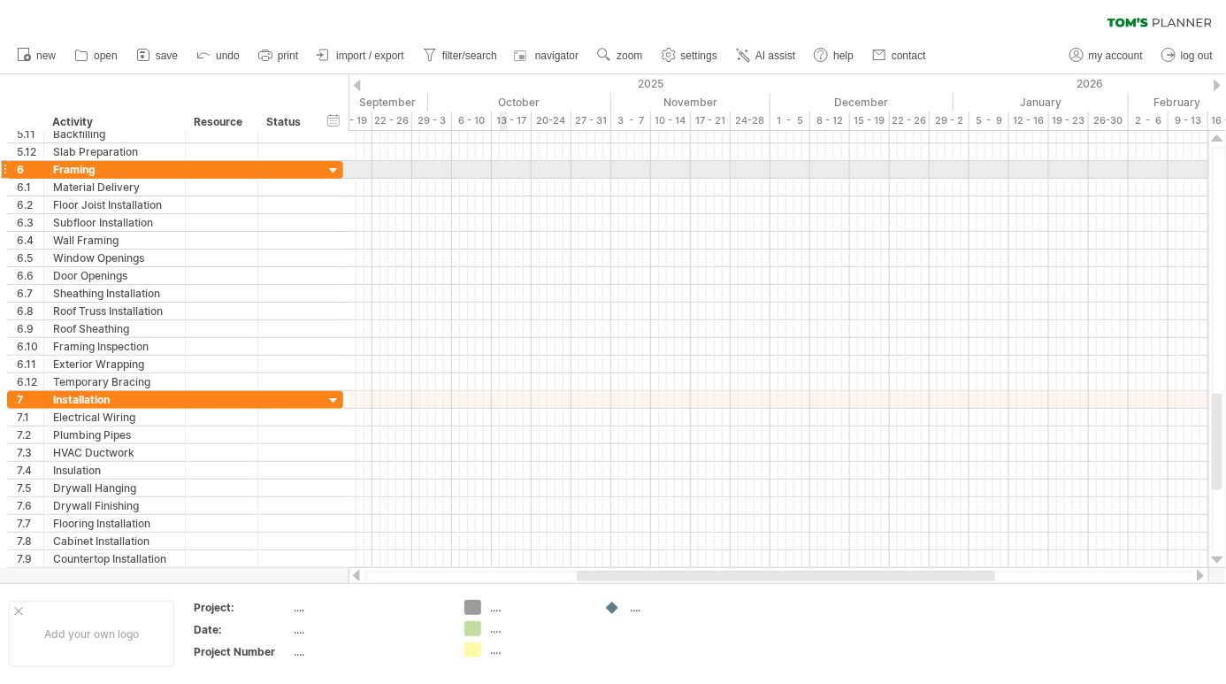
click at [1221, 142] on div at bounding box center [1218, 139] width 12 height 14
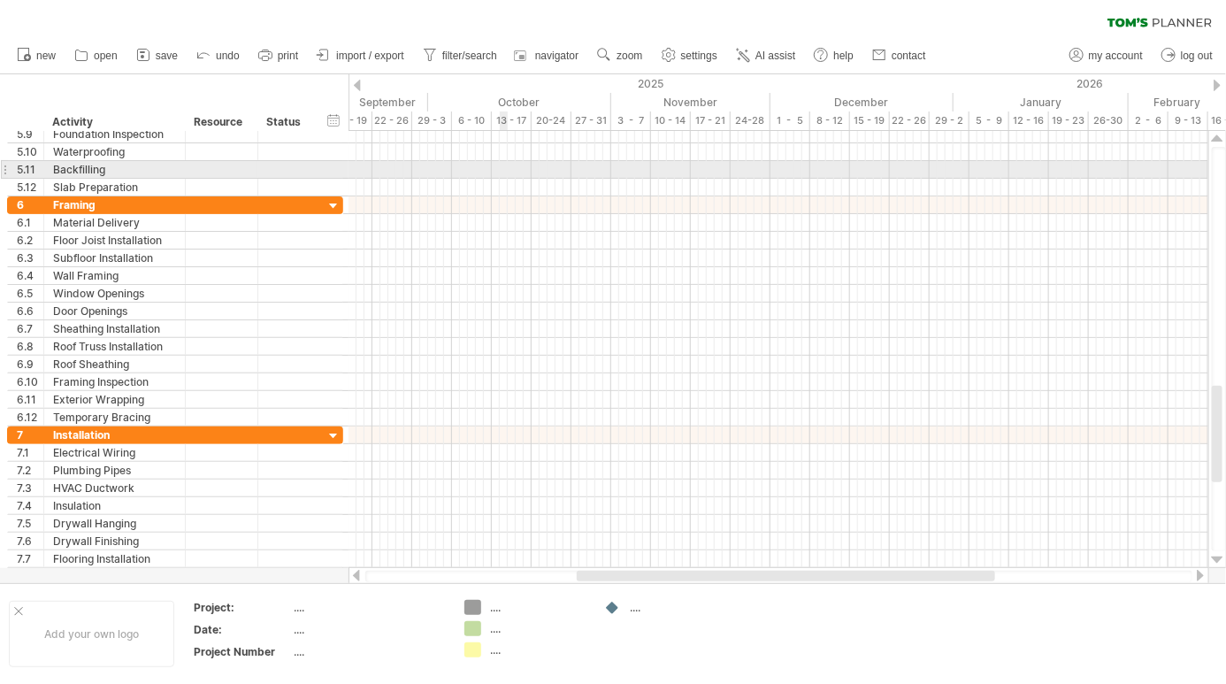
click at [1222, 143] on div at bounding box center [1218, 139] width 12 height 14
click at [1219, 140] on div at bounding box center [1218, 139] width 12 height 14
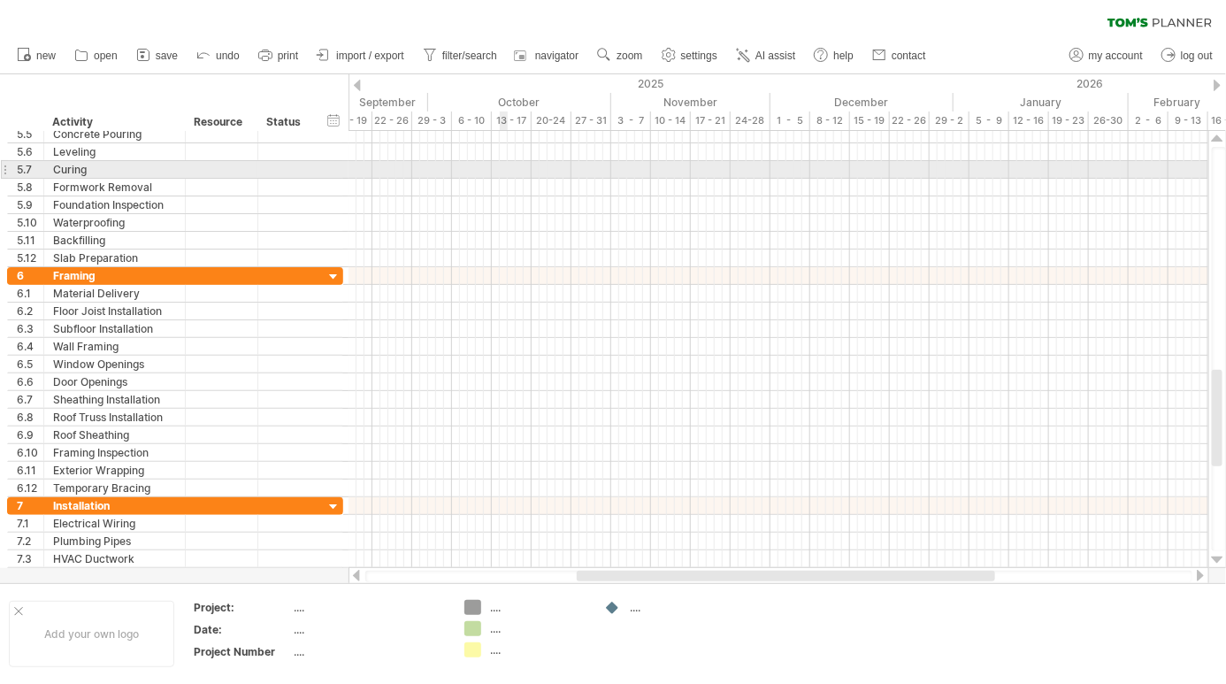
click at [1219, 141] on div at bounding box center [1218, 139] width 12 height 14
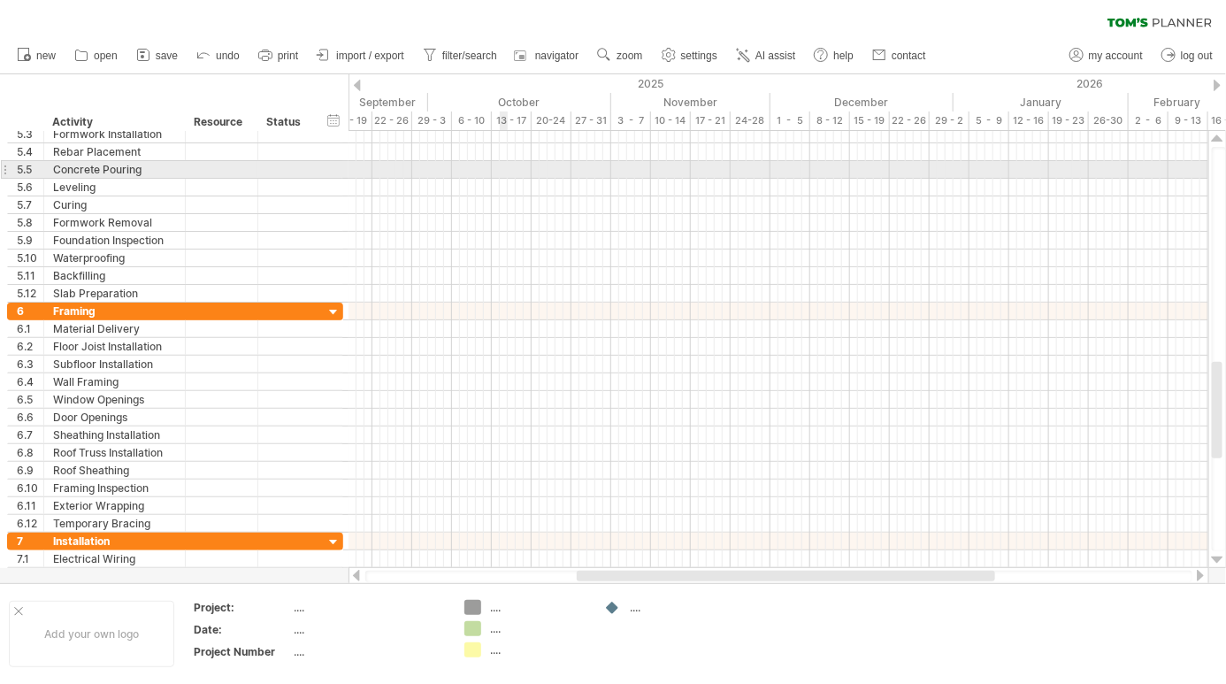
click at [1219, 141] on div at bounding box center [1218, 139] width 12 height 14
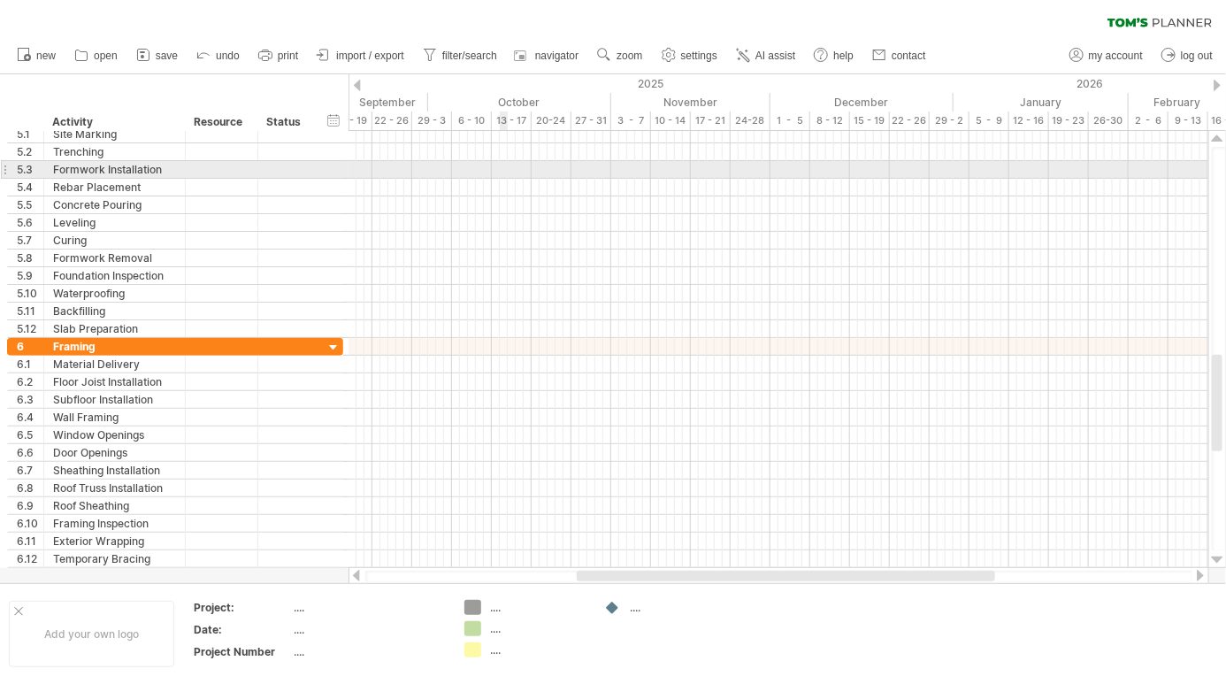
click at [1219, 140] on div at bounding box center [1218, 139] width 12 height 14
click at [1219, 141] on div at bounding box center [1218, 139] width 12 height 14
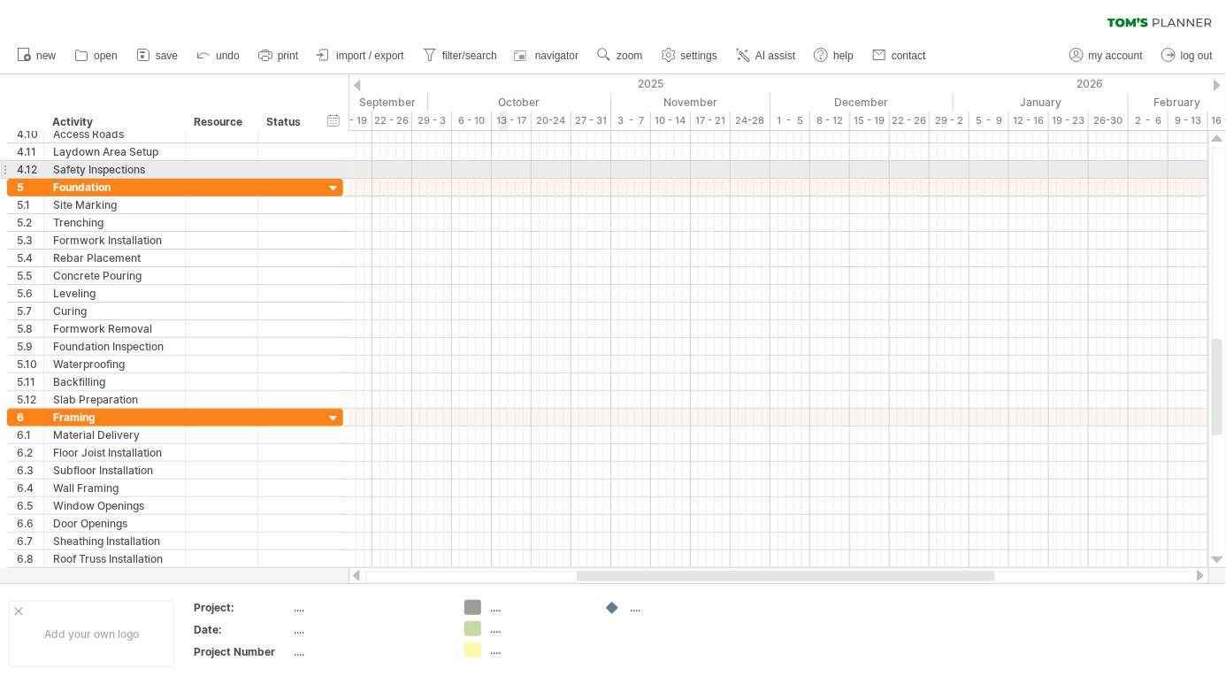
click at [1219, 140] on div at bounding box center [1218, 139] width 12 height 14
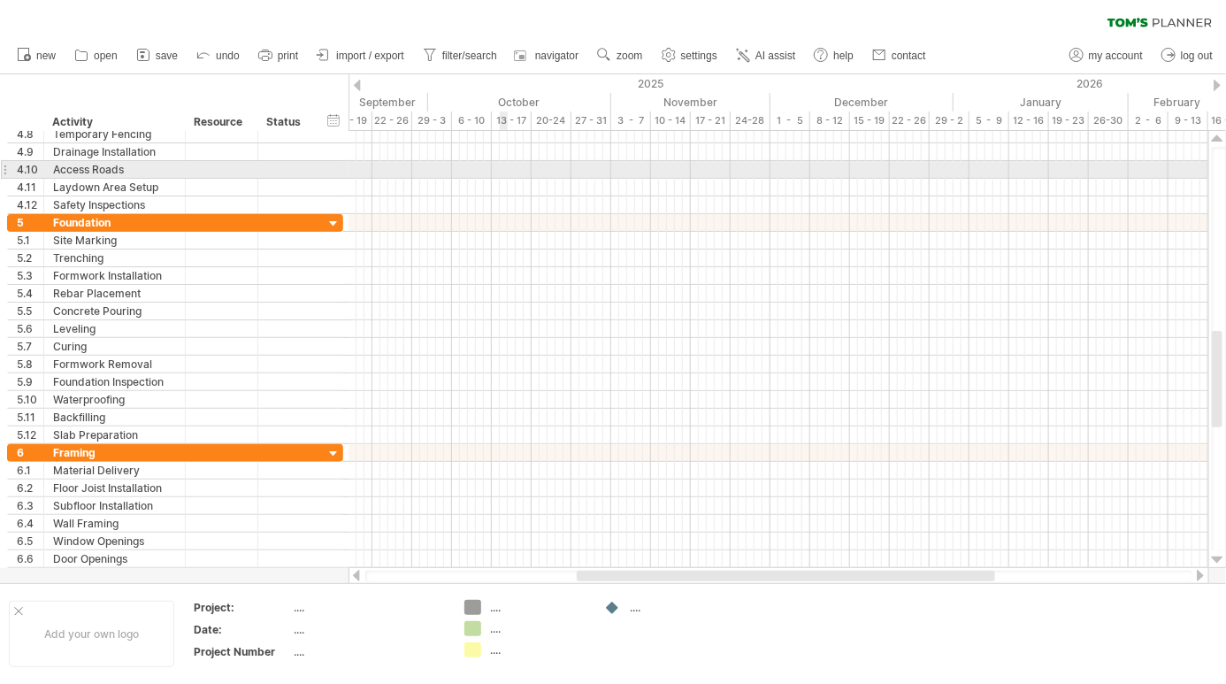
click at [399, 157] on div at bounding box center [779, 152] width 860 height 18
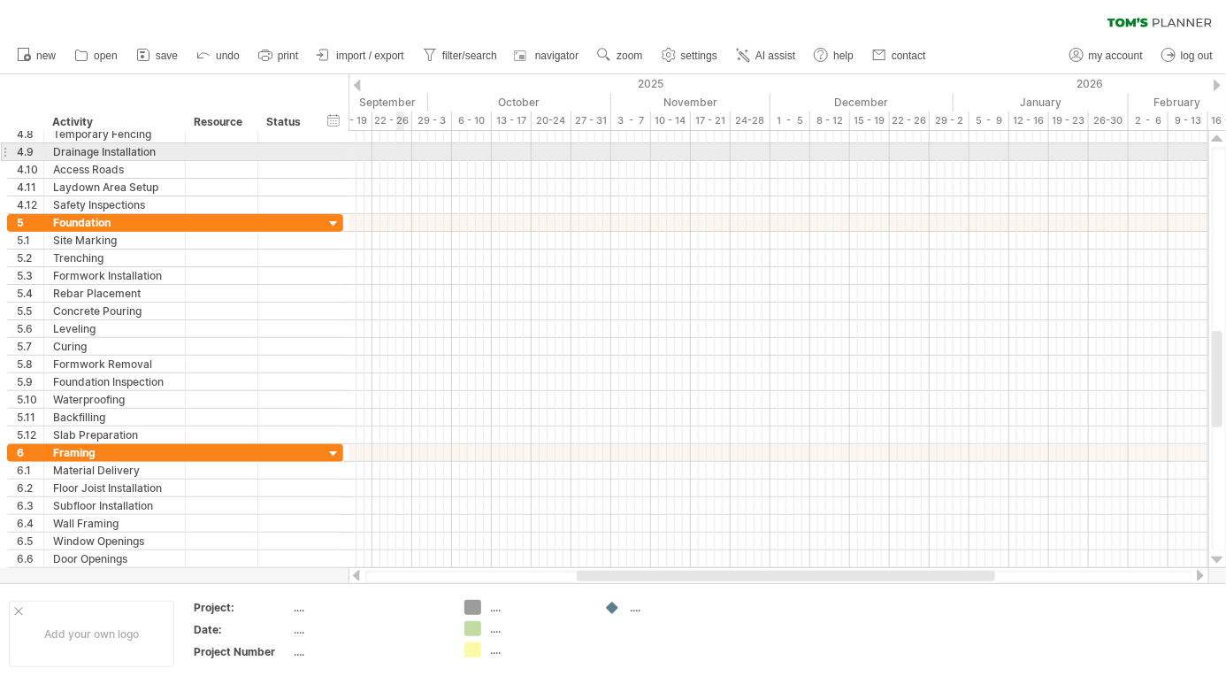
click at [1216, 142] on div at bounding box center [1218, 139] width 12 height 14
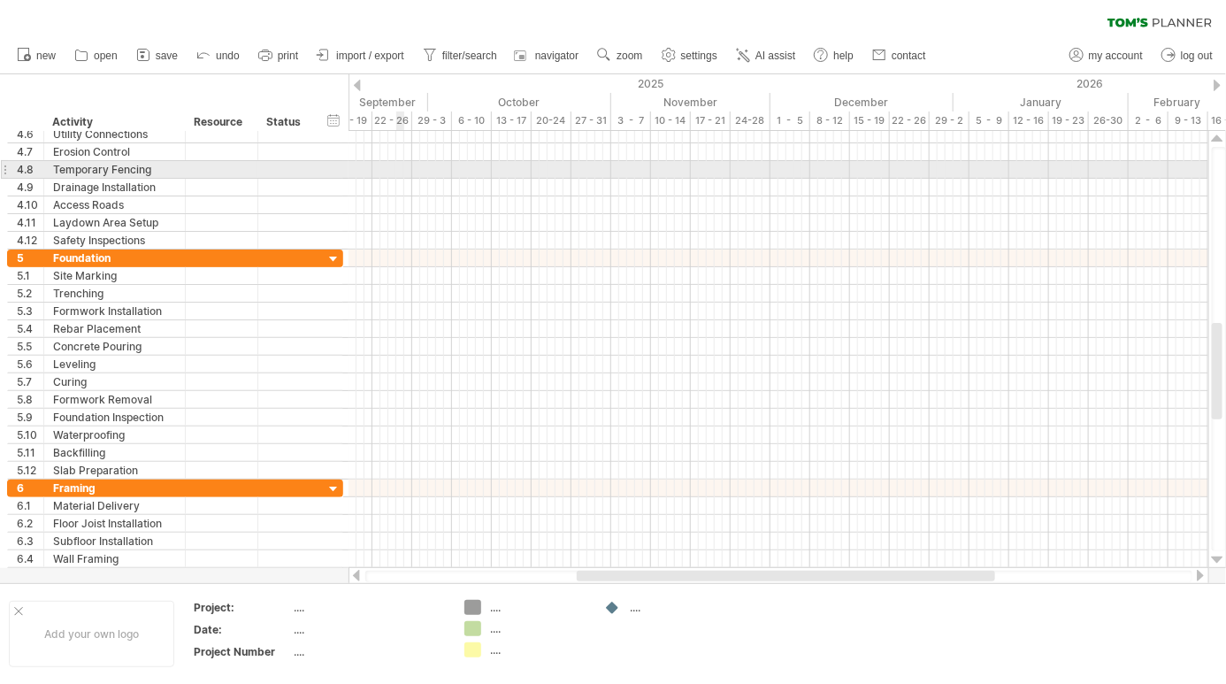
click at [1217, 142] on div at bounding box center [1218, 139] width 12 height 14
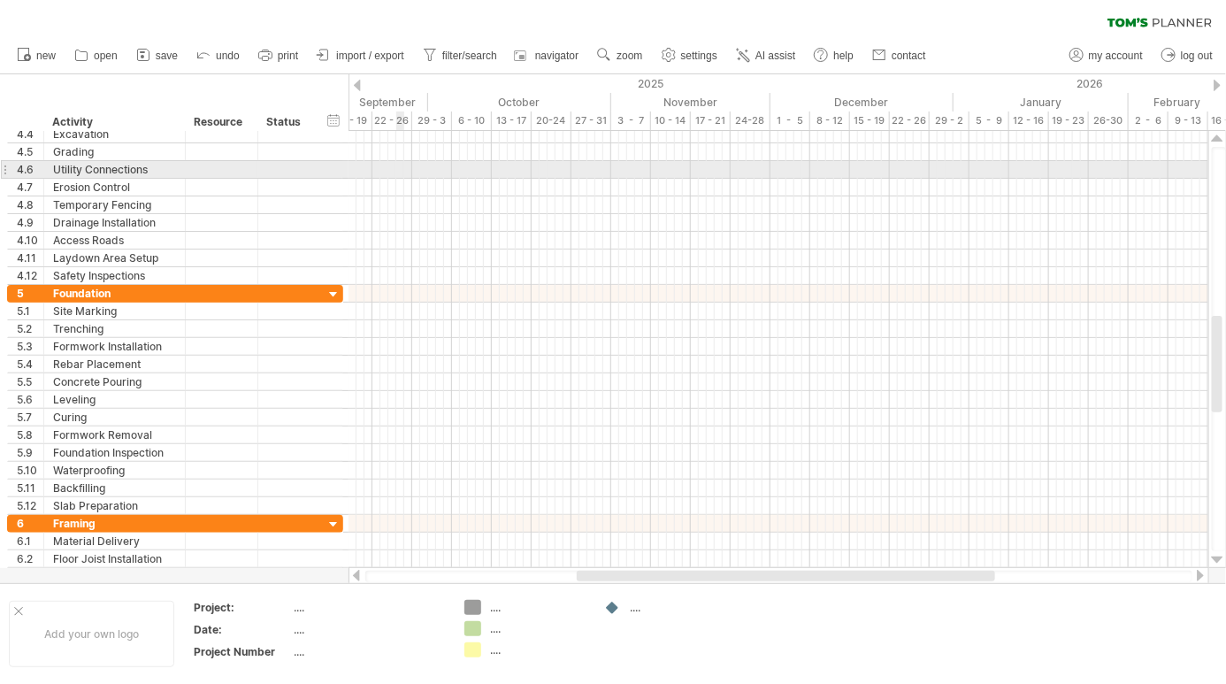
click at [1217, 138] on div at bounding box center [1218, 139] width 12 height 14
click at [1219, 139] on div at bounding box center [1218, 139] width 12 height 14
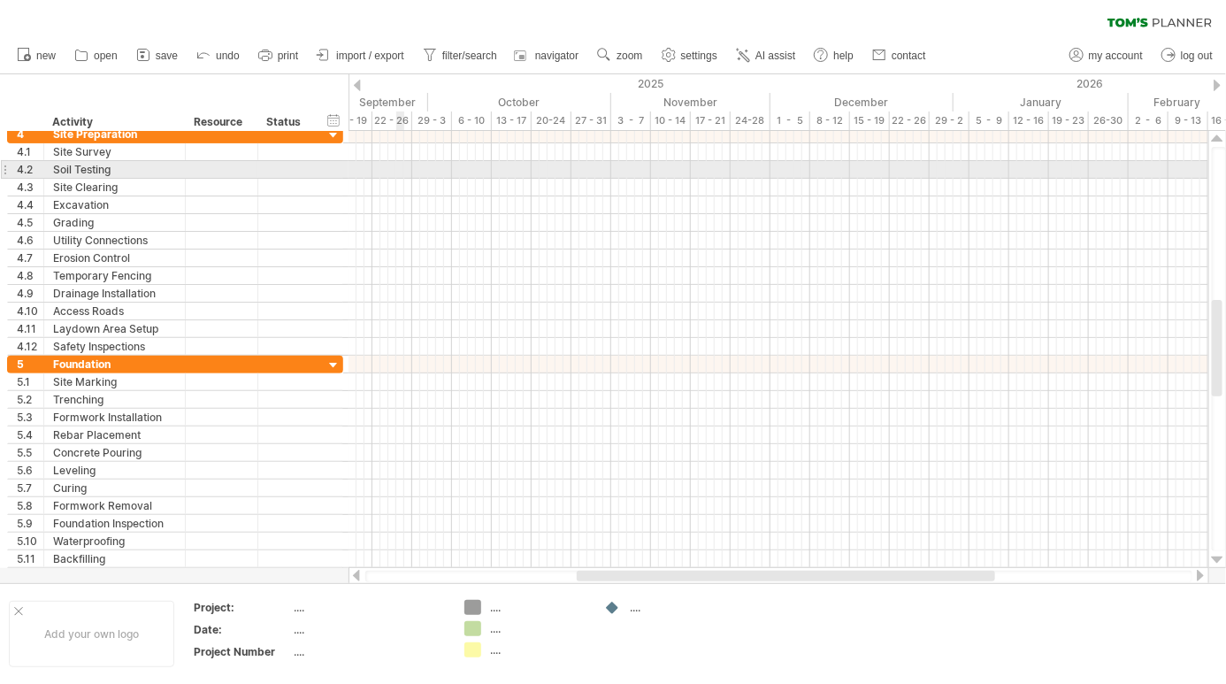
click at [1221, 138] on div at bounding box center [1218, 139] width 12 height 14
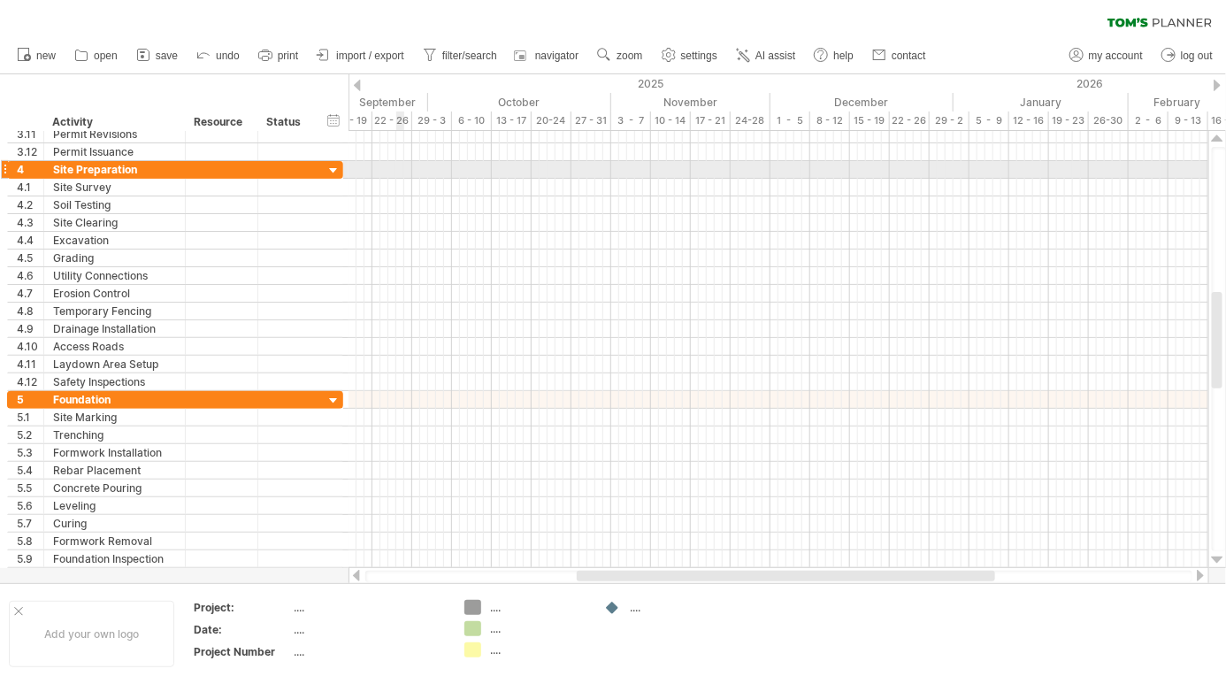
click at [1223, 136] on div at bounding box center [1218, 139] width 12 height 14
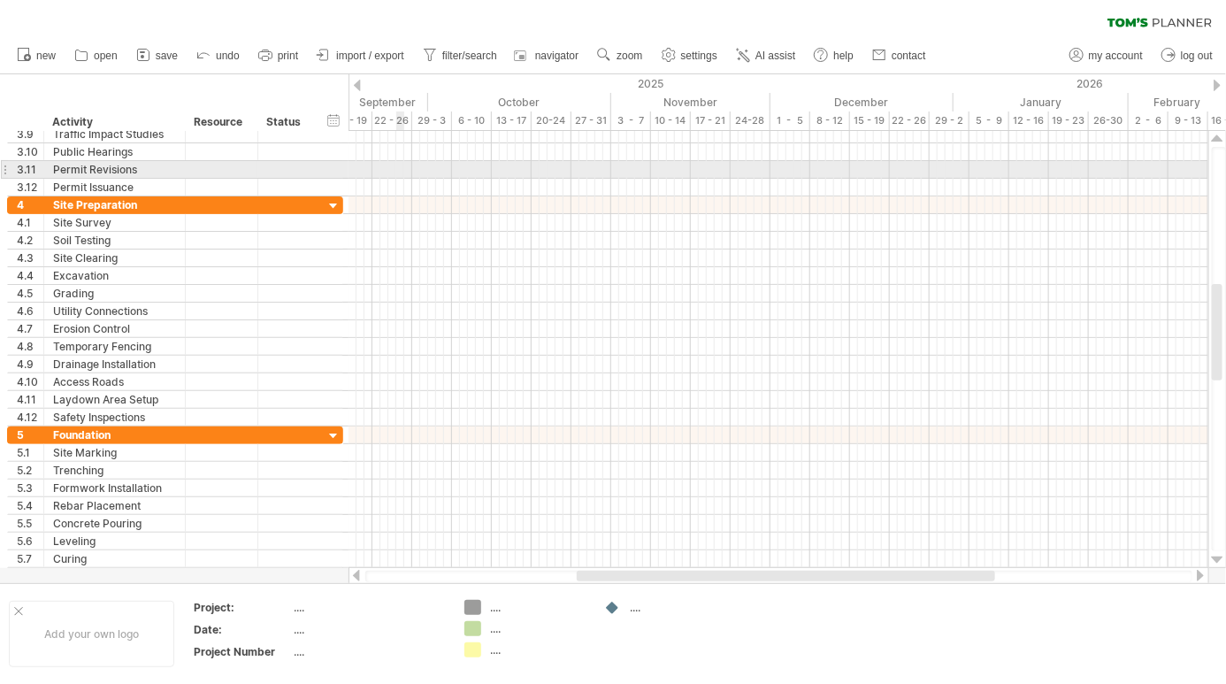
click at [1219, 136] on div at bounding box center [1218, 139] width 12 height 14
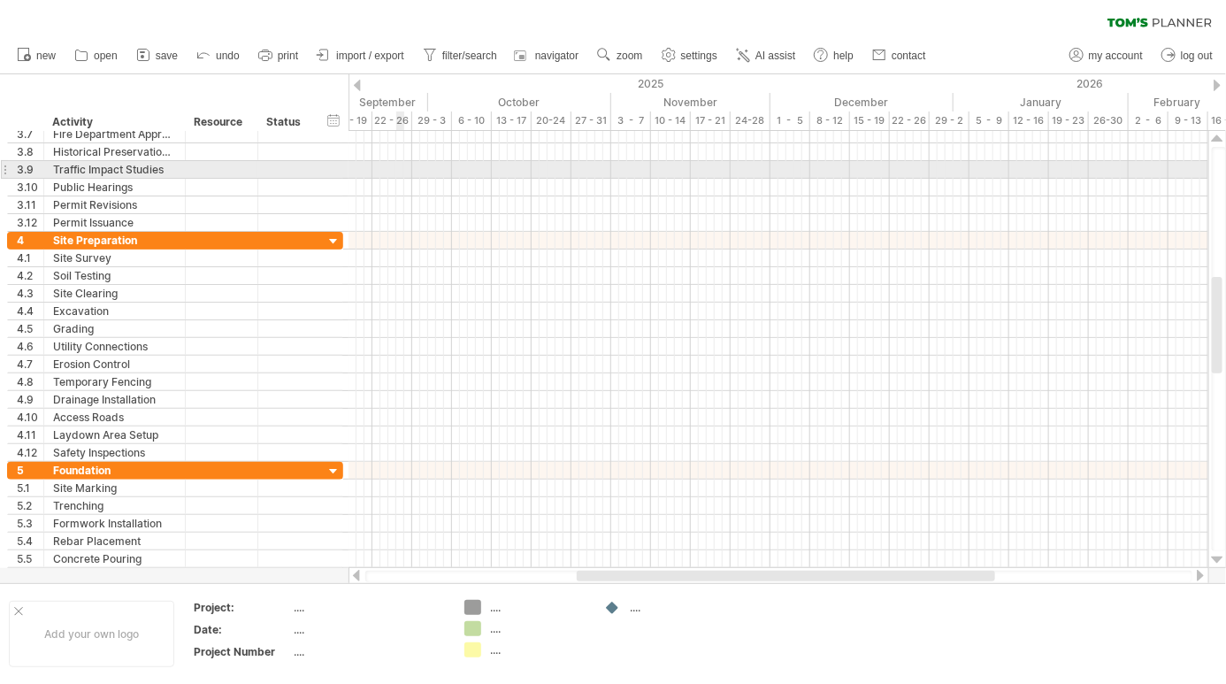
click at [1224, 131] on div at bounding box center [1218, 349] width 19 height 437
click at [1225, 131] on div at bounding box center [1218, 349] width 19 height 437
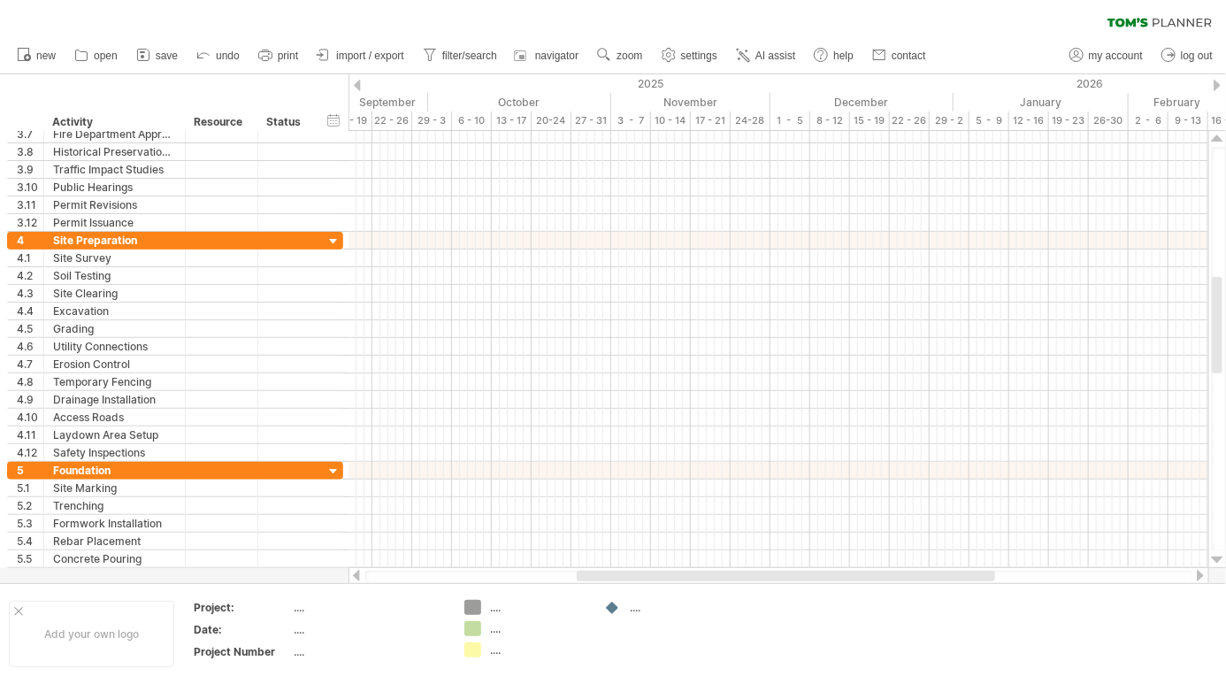
click at [1225, 128] on div "16 - 20" at bounding box center [1229, 120] width 40 height 19
click at [1225, 127] on div "16 - 20" at bounding box center [1229, 120] width 40 height 19
click at [1222, 126] on div "16 - 20" at bounding box center [1229, 120] width 40 height 19
click at [1221, 141] on div at bounding box center [1218, 139] width 12 height 14
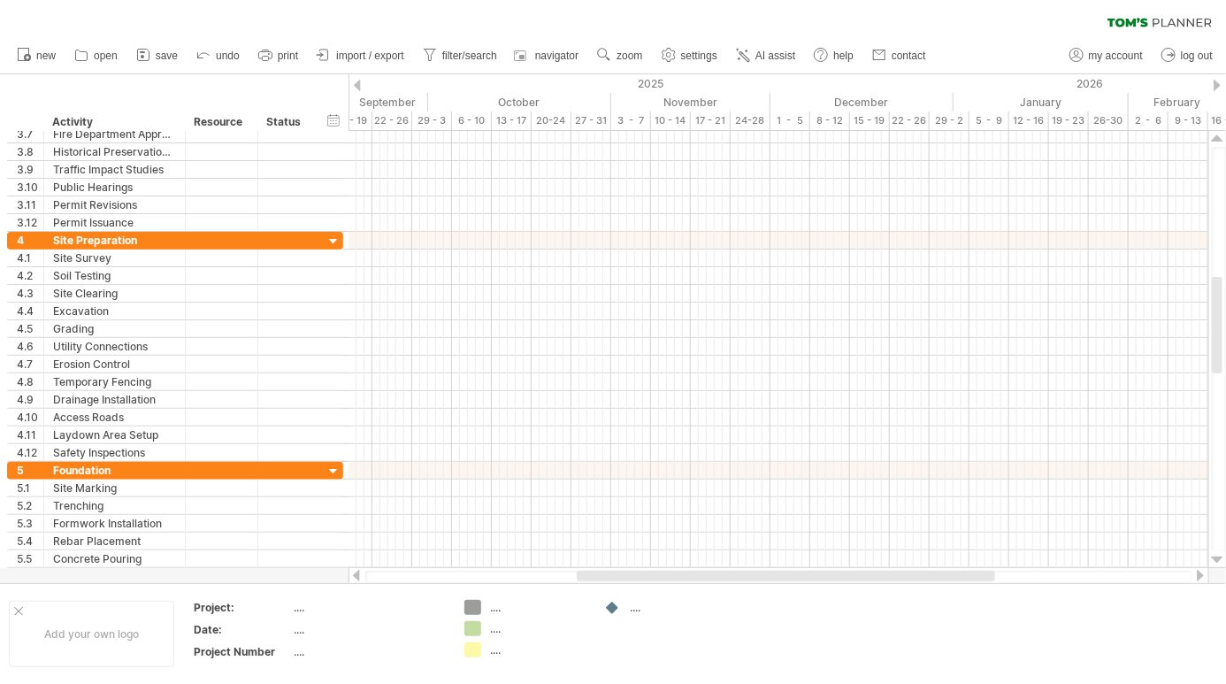
click at [1221, 139] on div at bounding box center [1218, 139] width 12 height 14
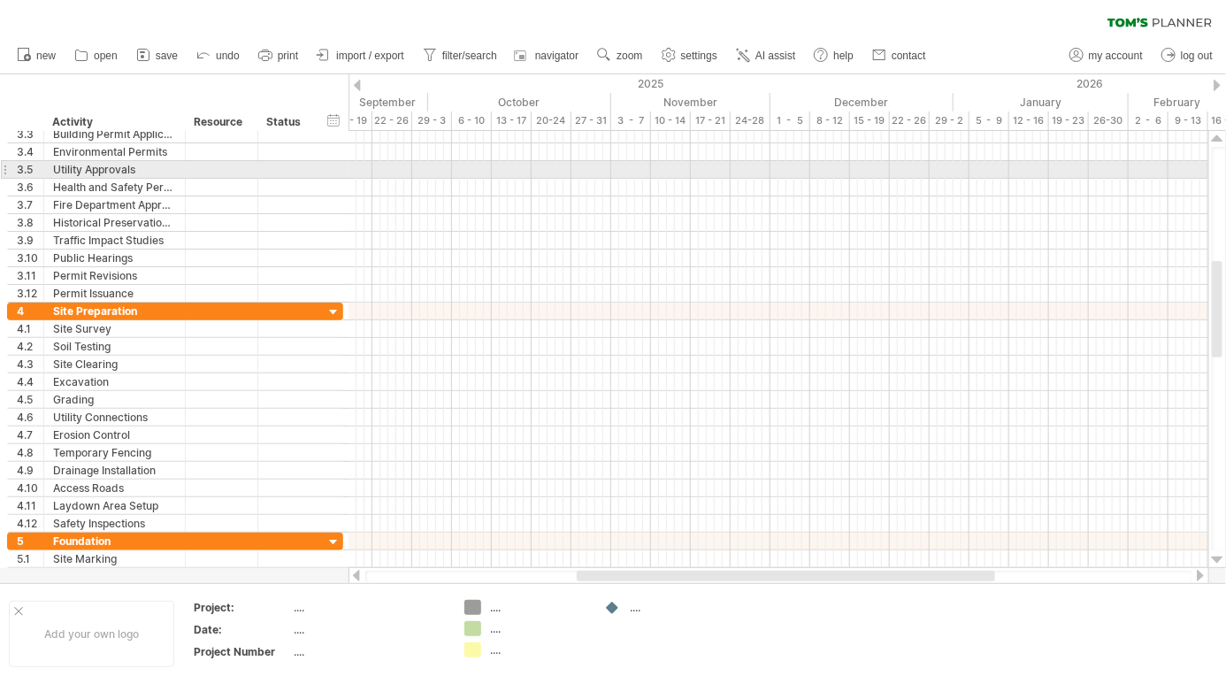
click at [1219, 138] on div at bounding box center [1218, 139] width 12 height 14
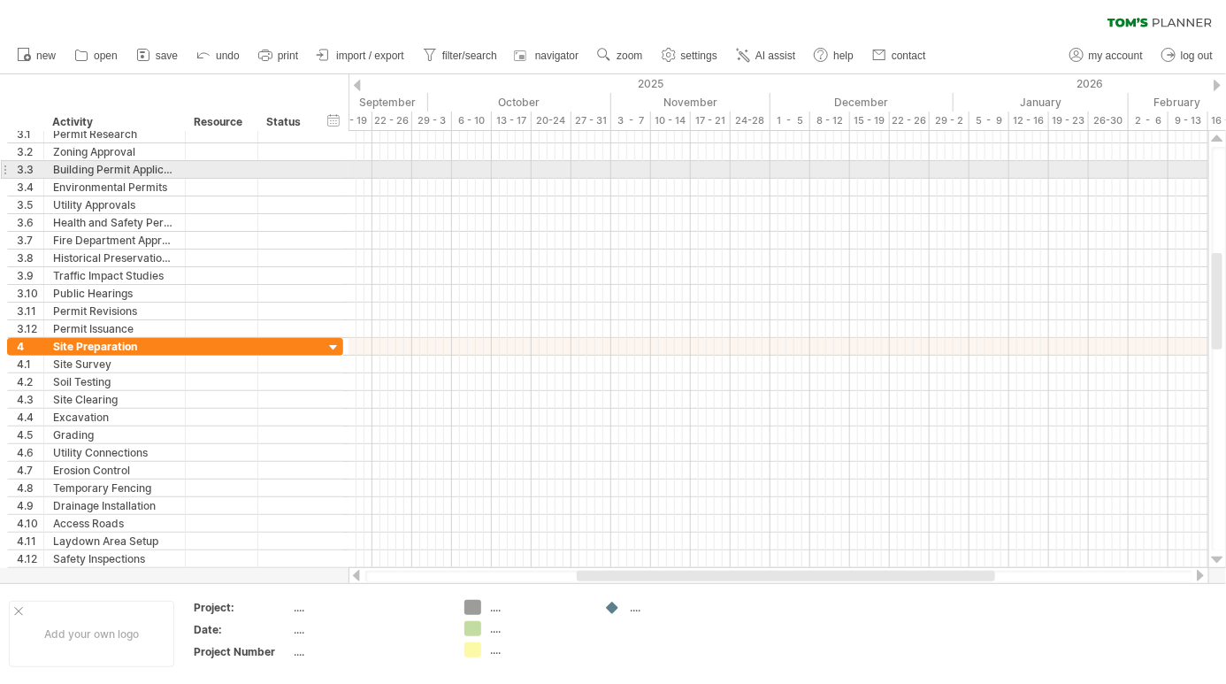
click at [1217, 140] on div at bounding box center [1218, 139] width 12 height 14
click at [1219, 139] on div at bounding box center [1218, 139] width 12 height 14
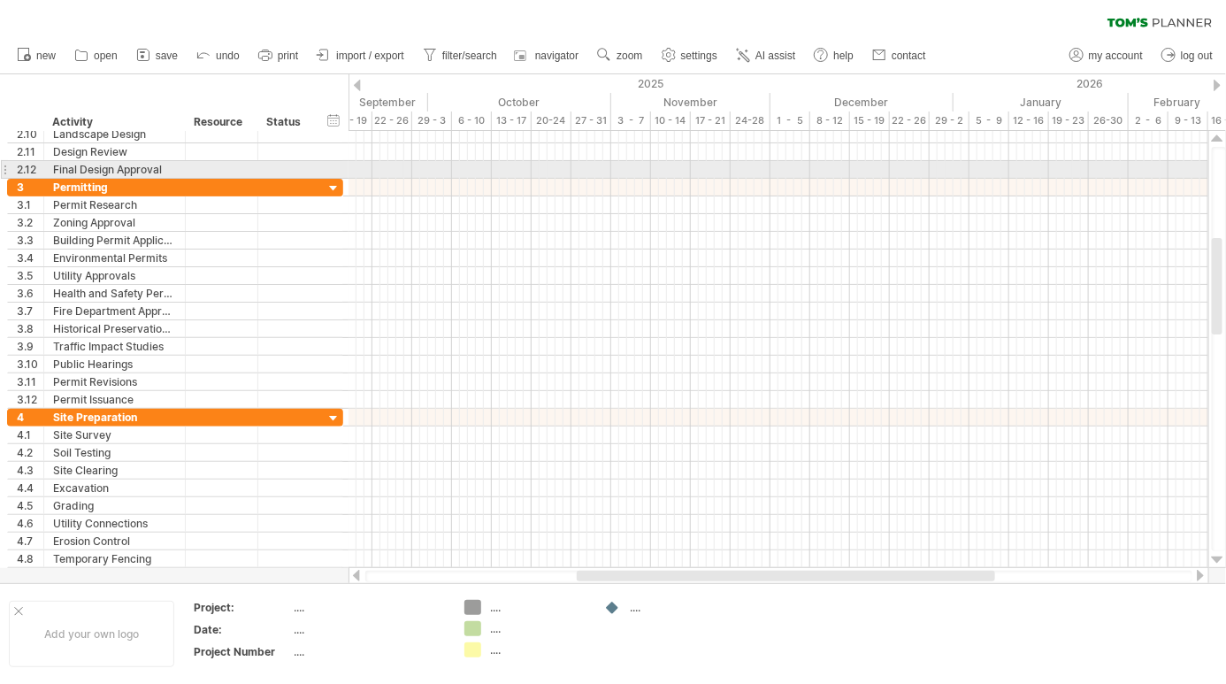
click at [1222, 140] on div at bounding box center [1218, 139] width 12 height 14
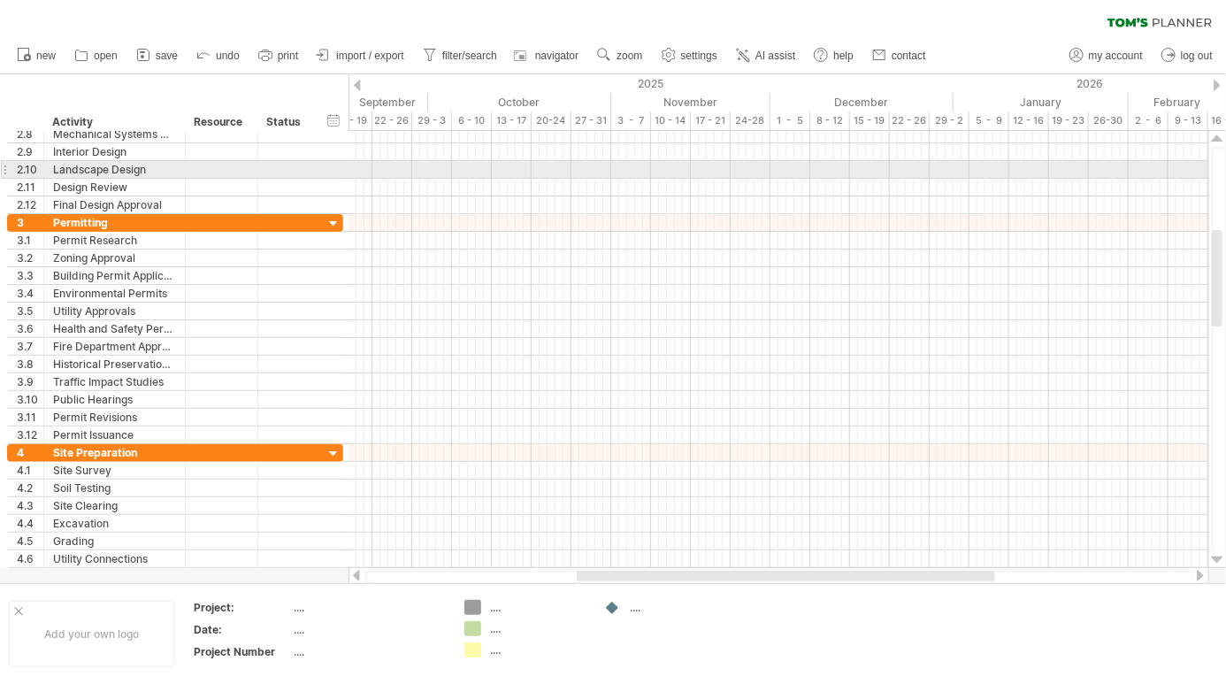
click at [1219, 140] on div at bounding box center [1218, 139] width 12 height 14
click at [1219, 139] on div at bounding box center [1218, 139] width 12 height 14
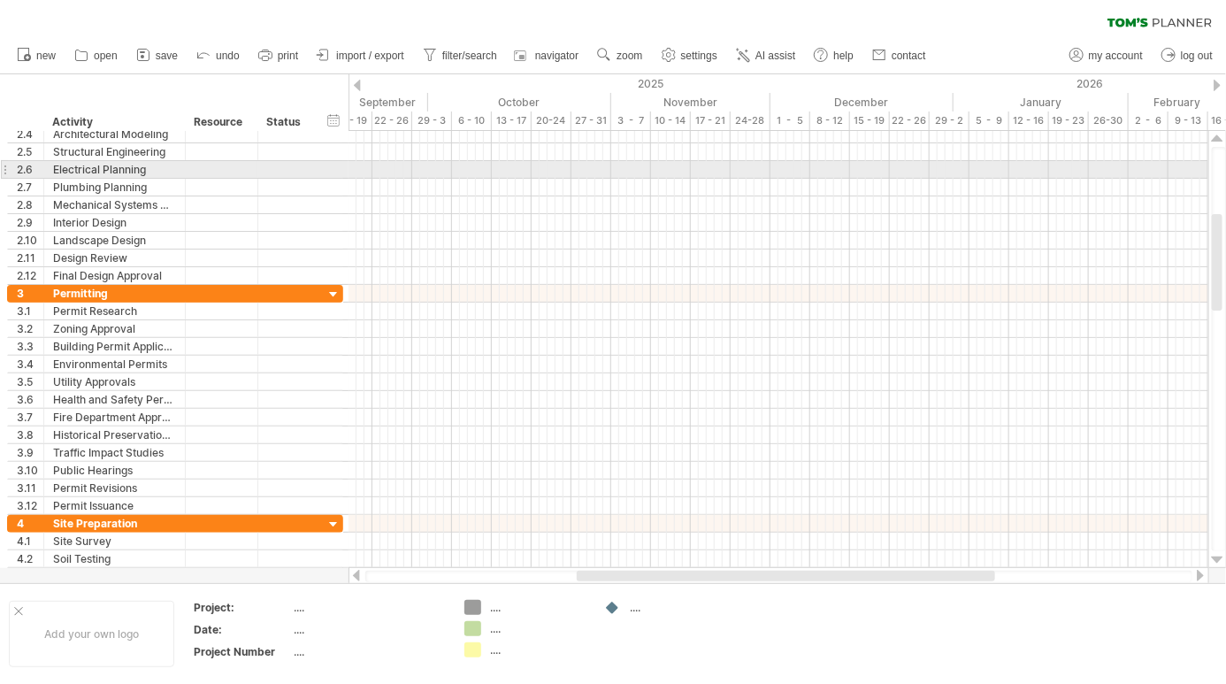
click at [1219, 140] on div at bounding box center [1218, 139] width 12 height 14
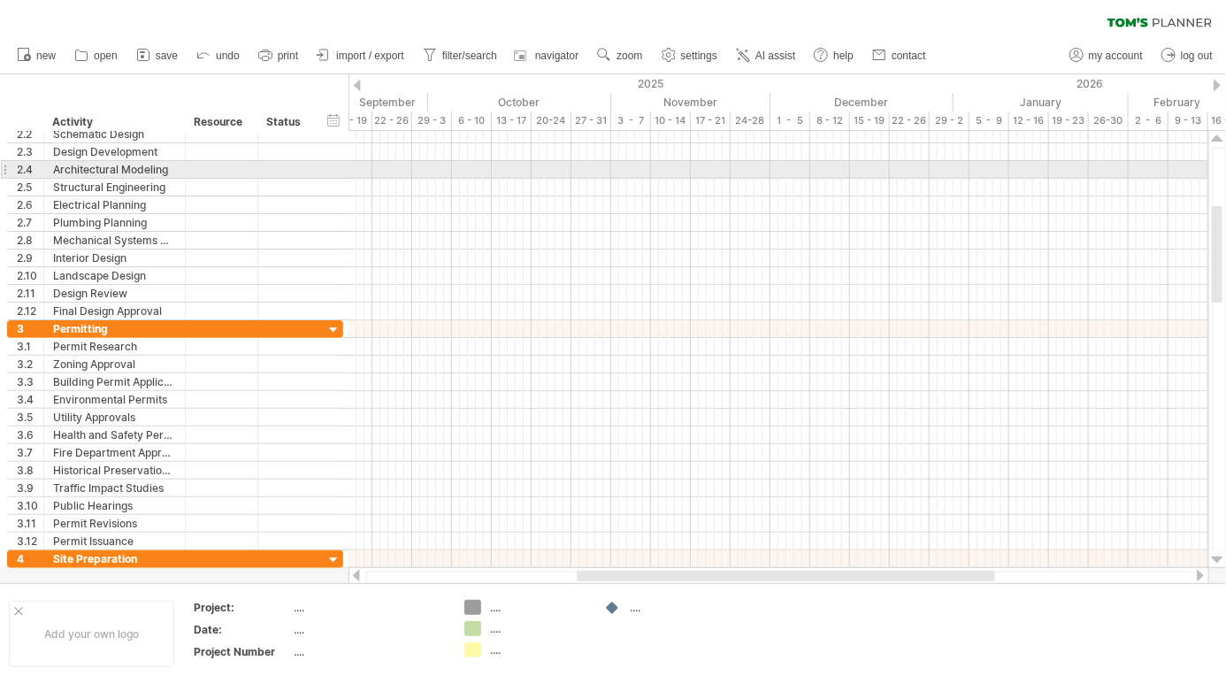
click at [1223, 142] on div at bounding box center [1218, 139] width 12 height 14
click at [1219, 139] on div at bounding box center [1218, 139] width 12 height 14
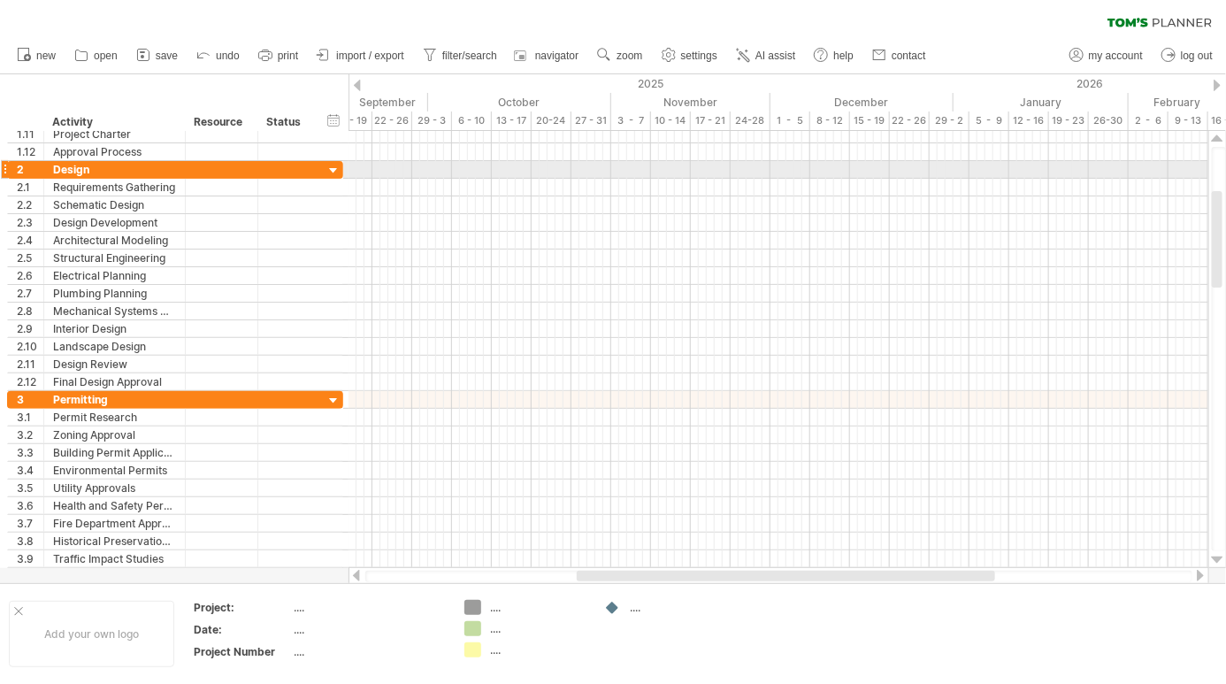
click at [1219, 139] on div at bounding box center [1218, 139] width 12 height 14
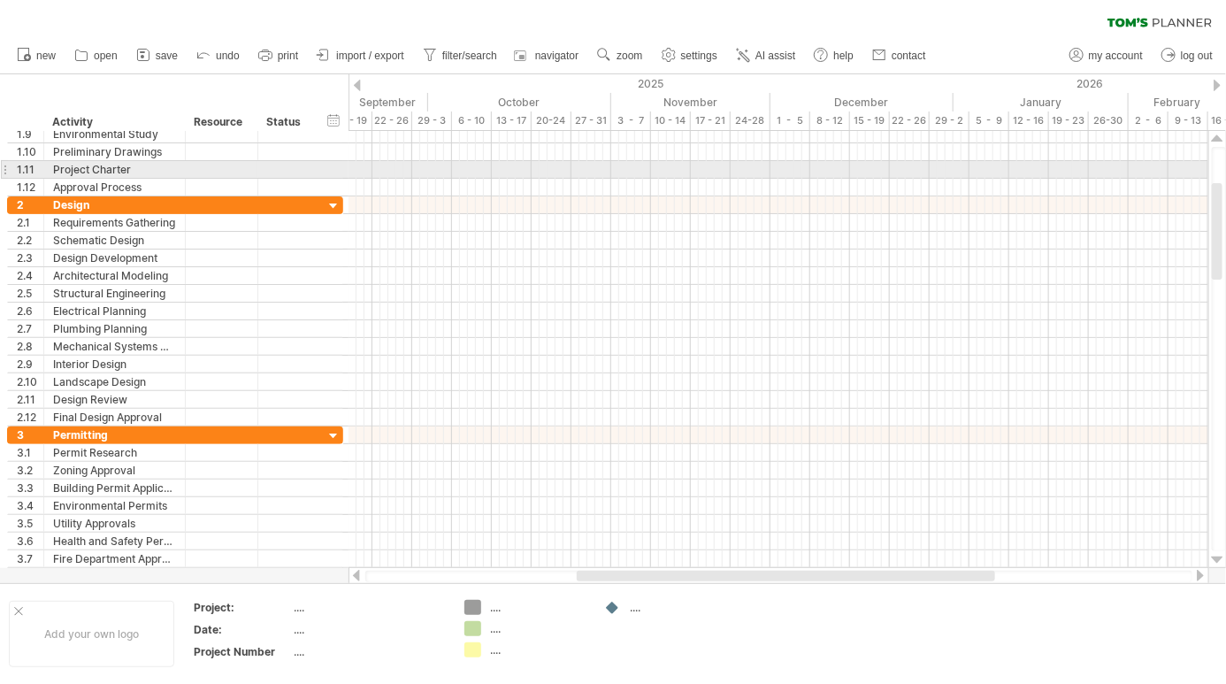
click at [1219, 138] on div at bounding box center [1218, 139] width 12 height 14
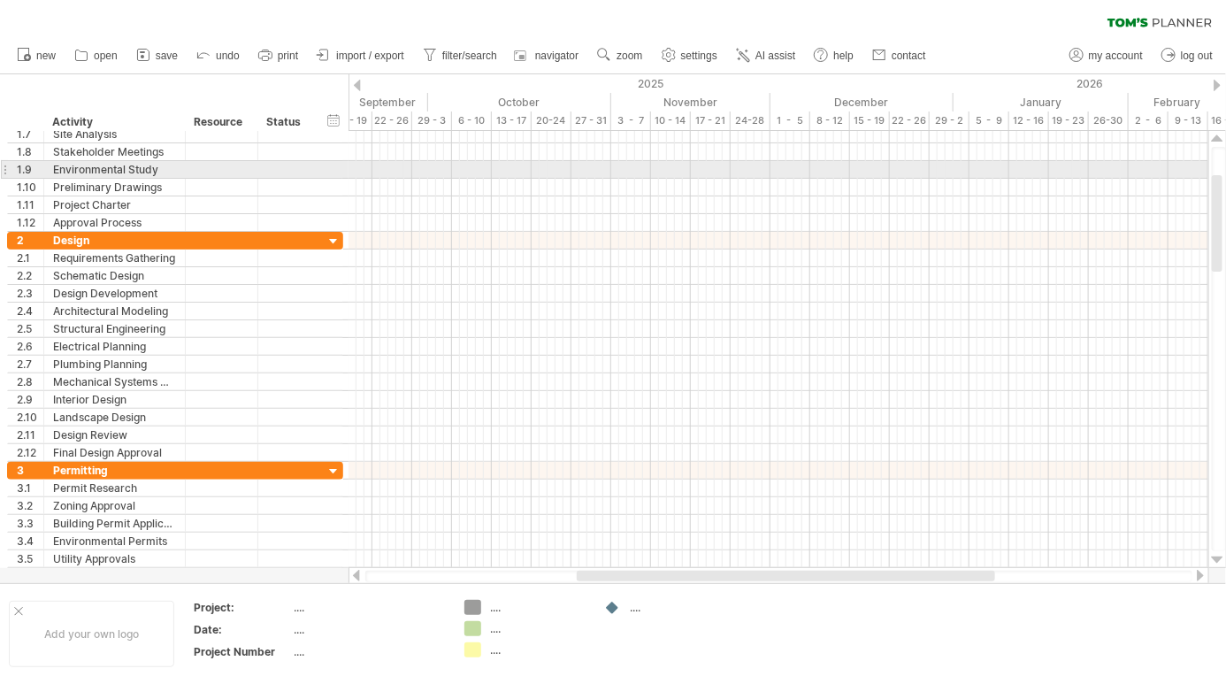
click at [1219, 138] on div at bounding box center [1218, 139] width 12 height 14
click at [1219, 139] on div at bounding box center [1218, 139] width 12 height 14
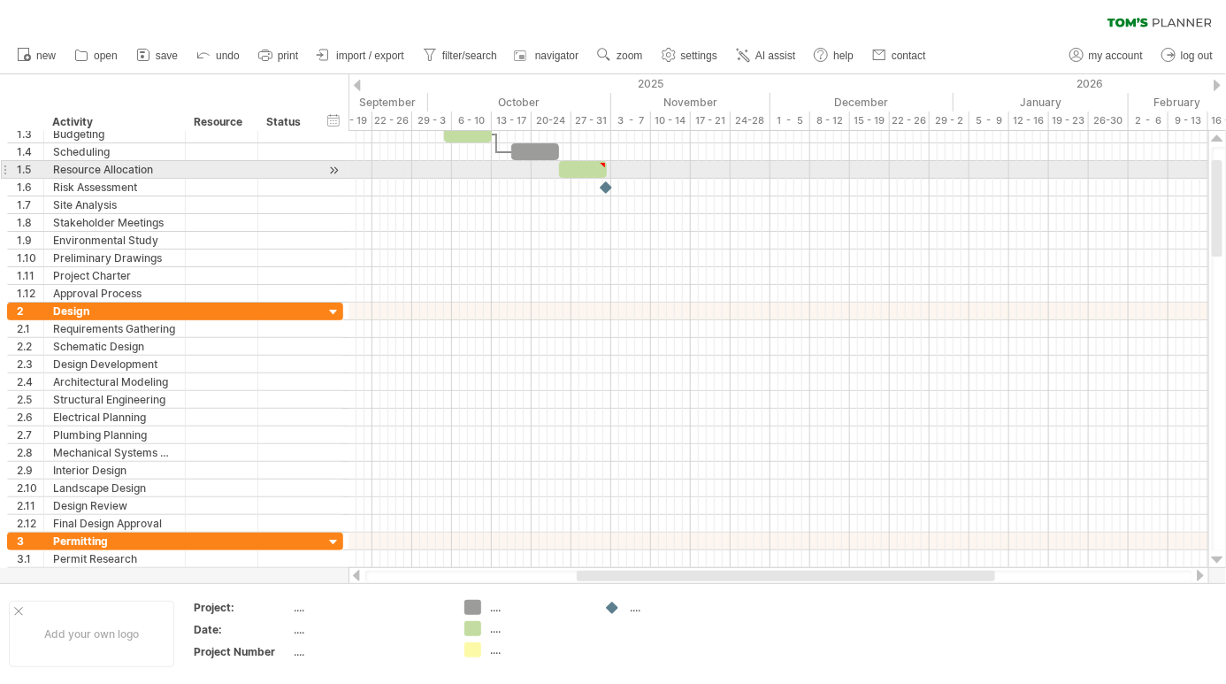
click at [1219, 138] on div at bounding box center [1218, 139] width 12 height 14
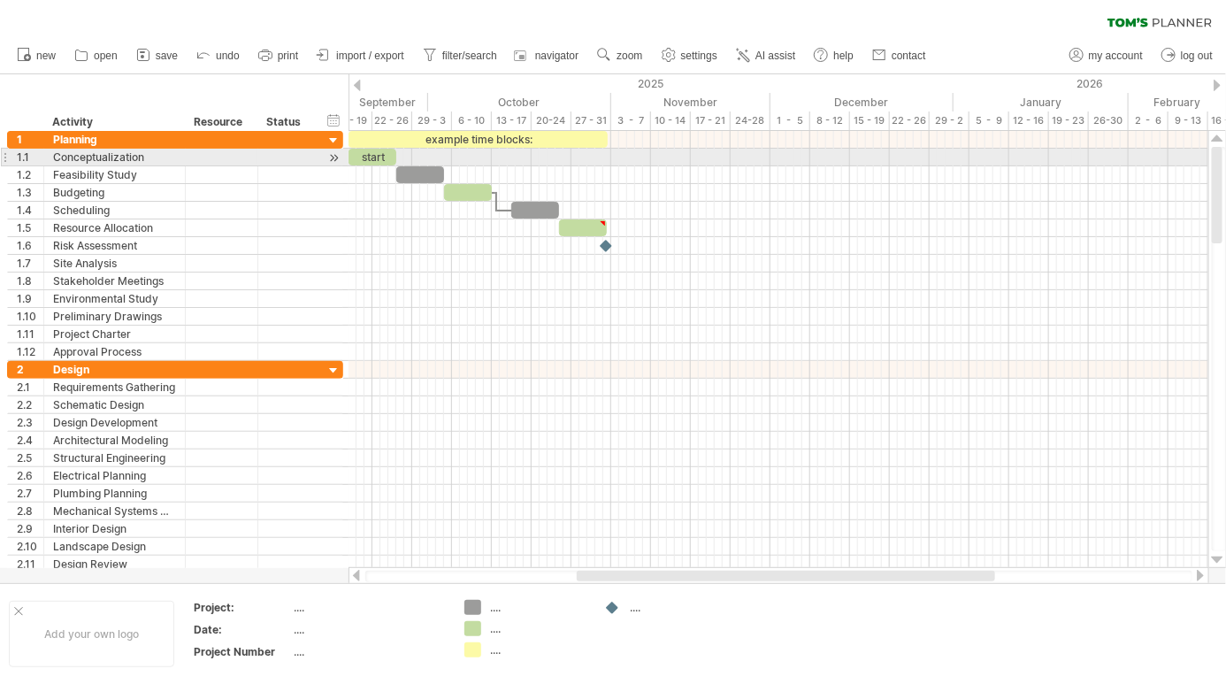
click at [1219, 138] on div at bounding box center [1218, 139] width 12 height 14
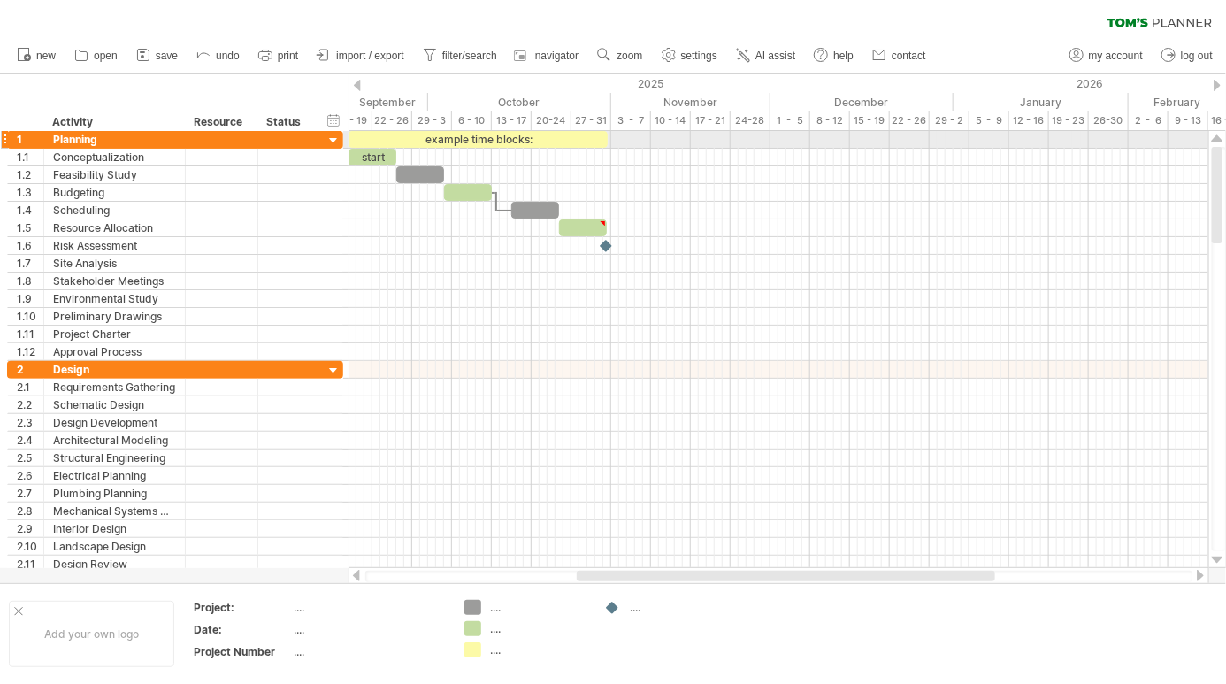
click at [1219, 138] on div at bounding box center [1218, 139] width 12 height 14
click at [375, 161] on div "start" at bounding box center [373, 157] width 48 height 17
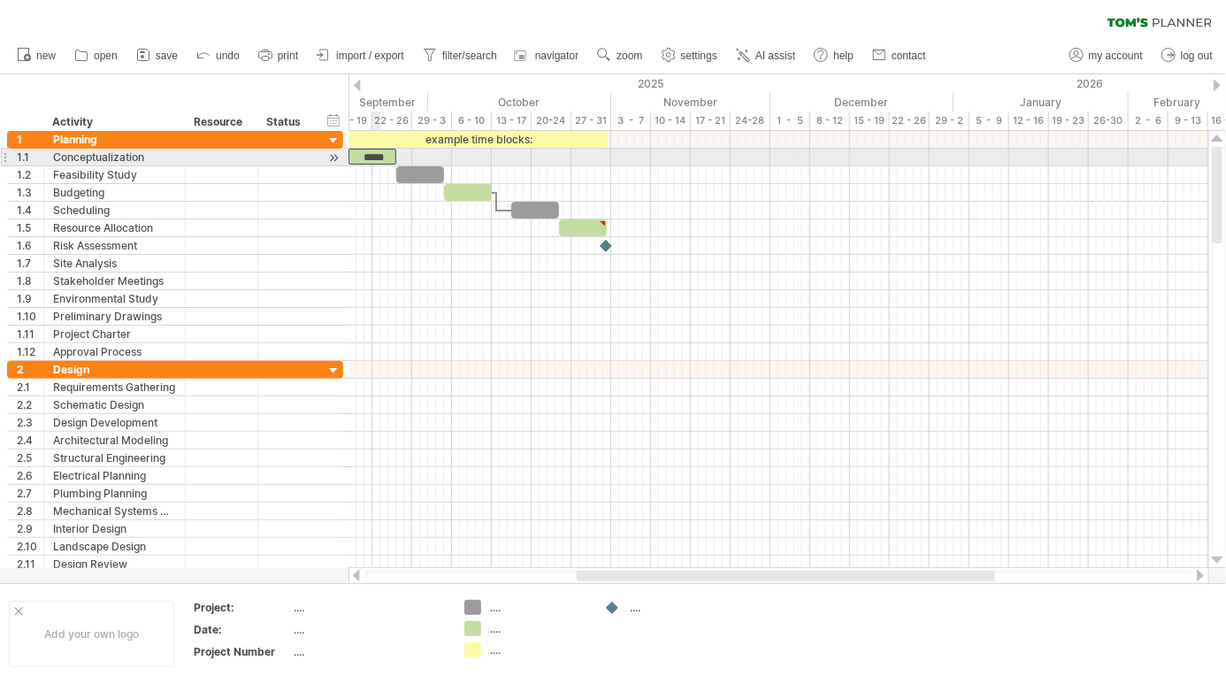
click at [314, 161] on div "**********" at bounding box center [175, 158] width 336 height 18
click at [419, 177] on div at bounding box center [420, 174] width 48 height 17
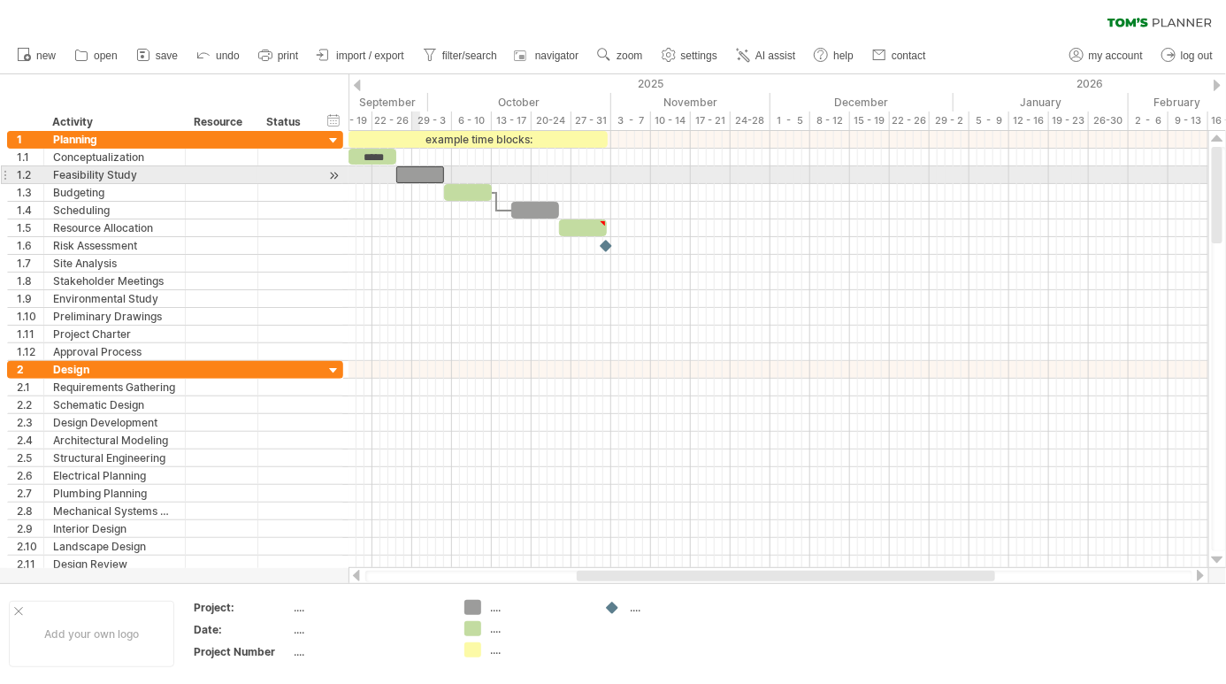
click at [472, 608] on div "Trying to reach [DOMAIN_NAME] Connected again... 0% clear filter new 1" at bounding box center [613, 342] width 1226 height 684
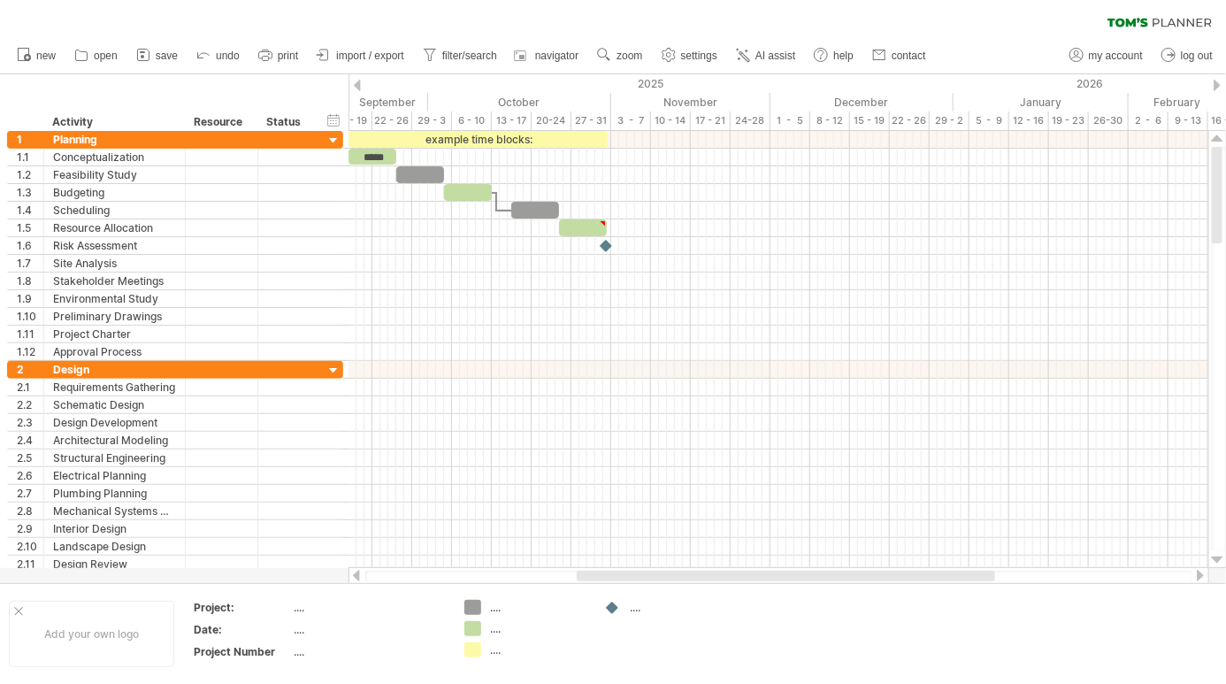
click at [641, 244] on div at bounding box center [779, 246] width 860 height 18
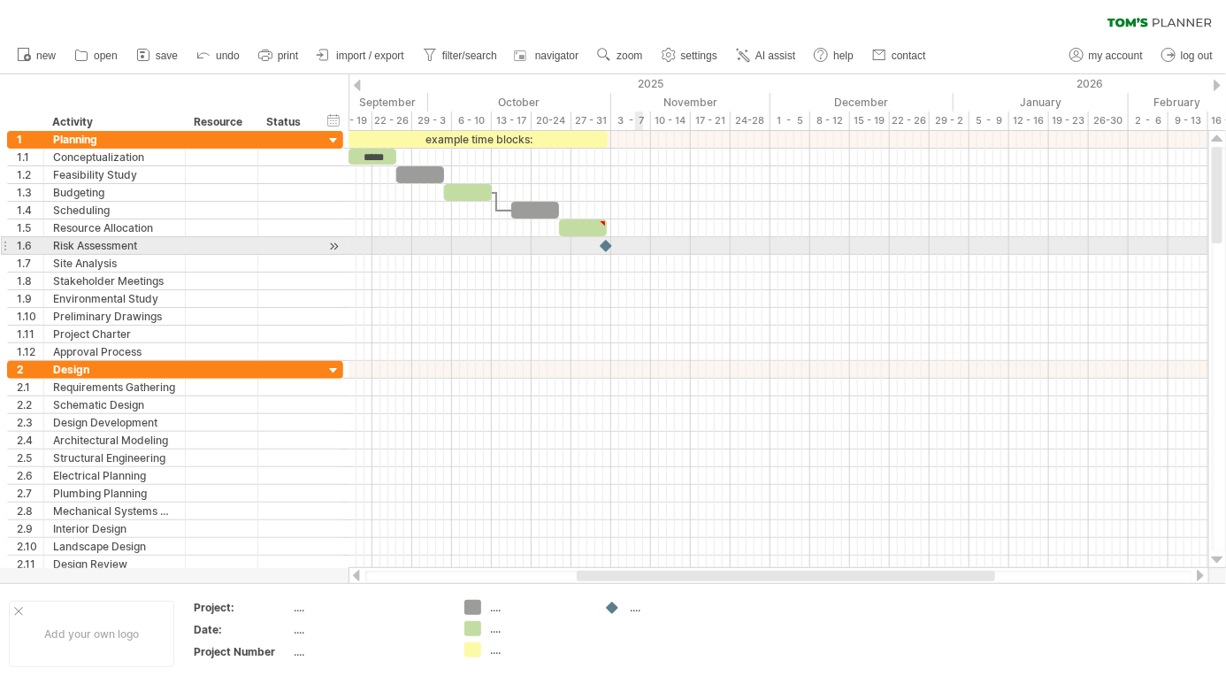
click at [453, 626] on td "Project: .... Date: .... Project Number ...." at bounding box center [319, 634] width 273 height 68
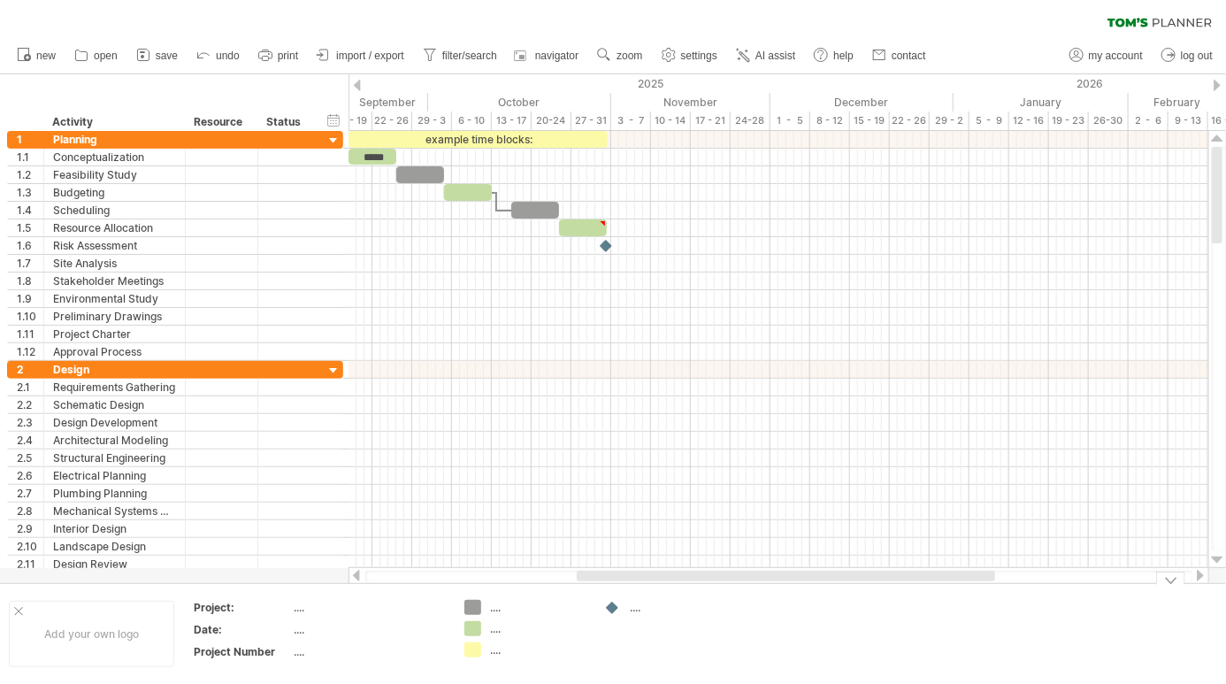
click at [470, 640] on td ".... .... ...." at bounding box center [526, 634] width 140 height 68
click at [611, 248] on div at bounding box center [607, 245] width 18 height 17
